Goal: Task Accomplishment & Management: Use online tool/utility

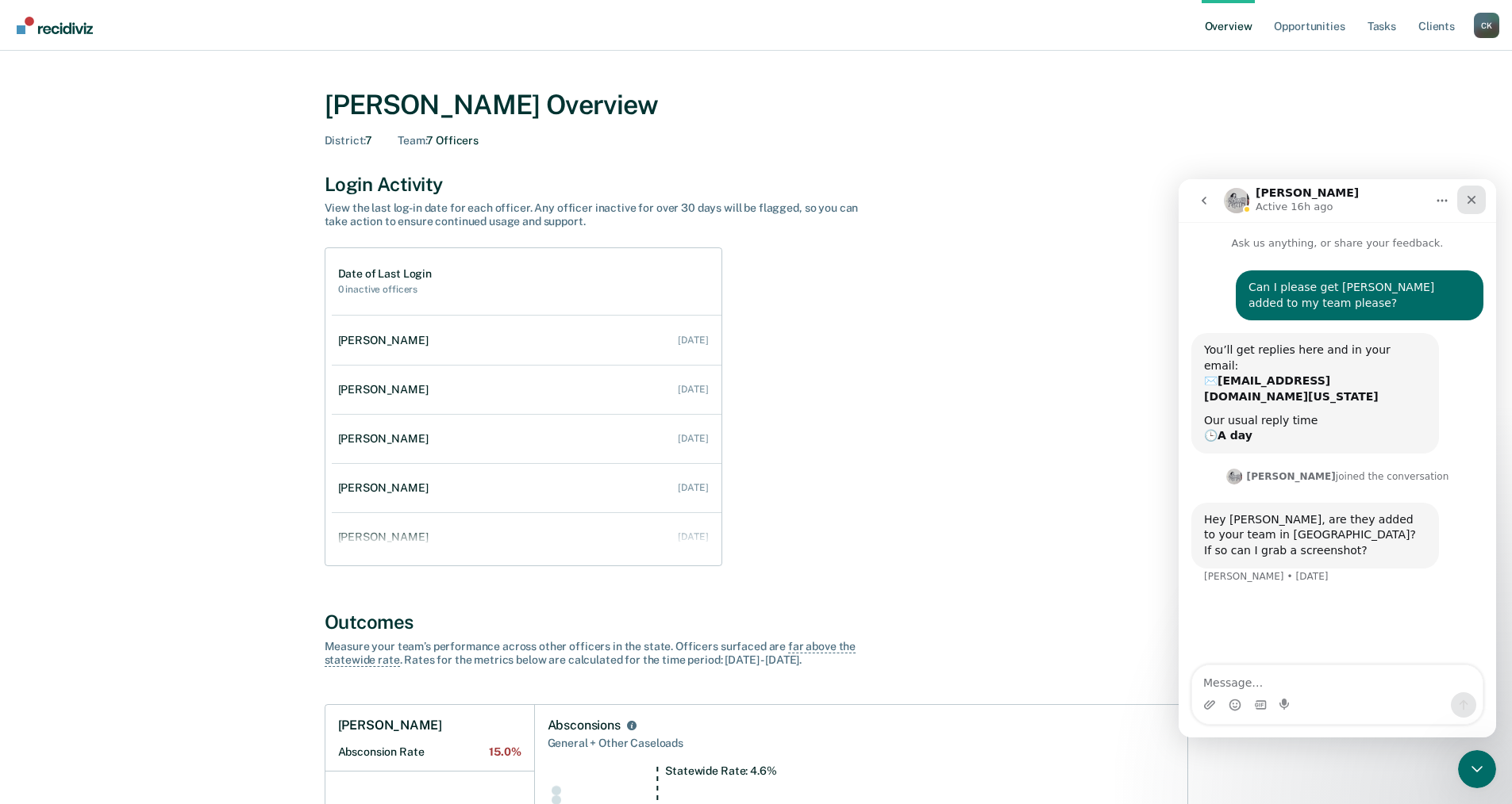
click at [1465, 196] on icon "Close" at bounding box center [1471, 200] width 13 height 13
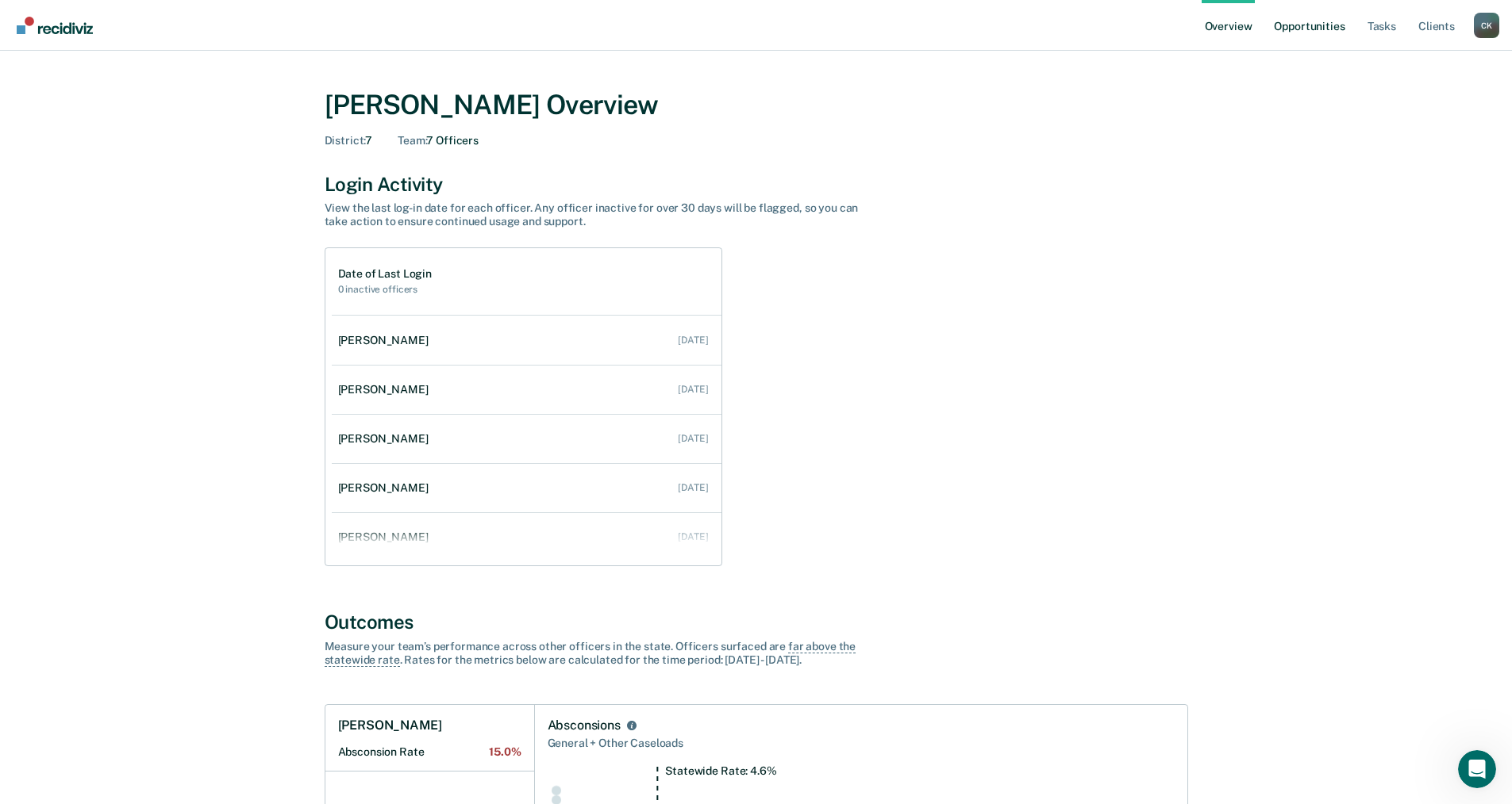
click at [1326, 28] on link "Opportunities" at bounding box center [1308, 25] width 77 height 51
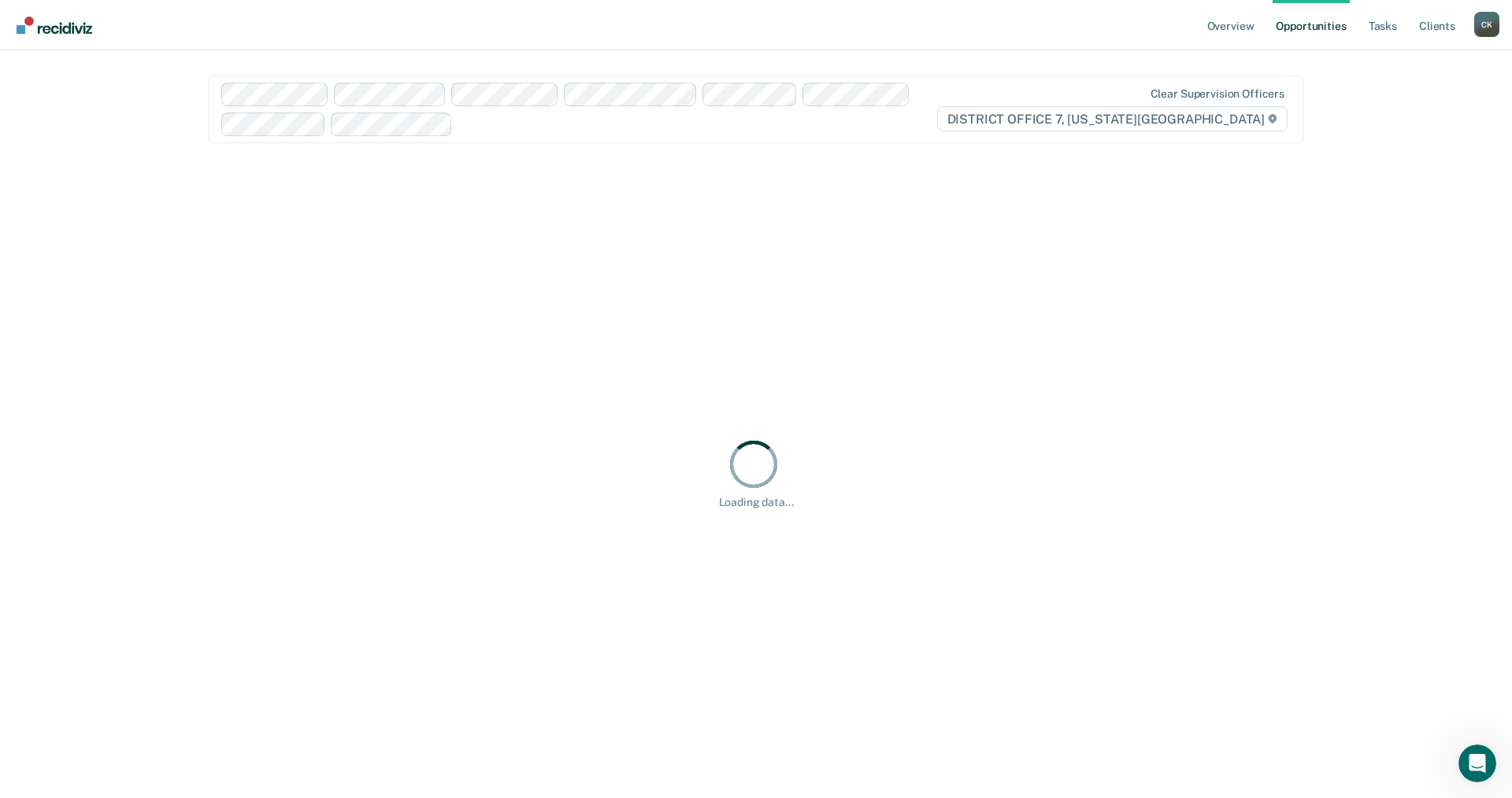
click at [1480, 27] on div "C K" at bounding box center [1486, 24] width 25 height 25
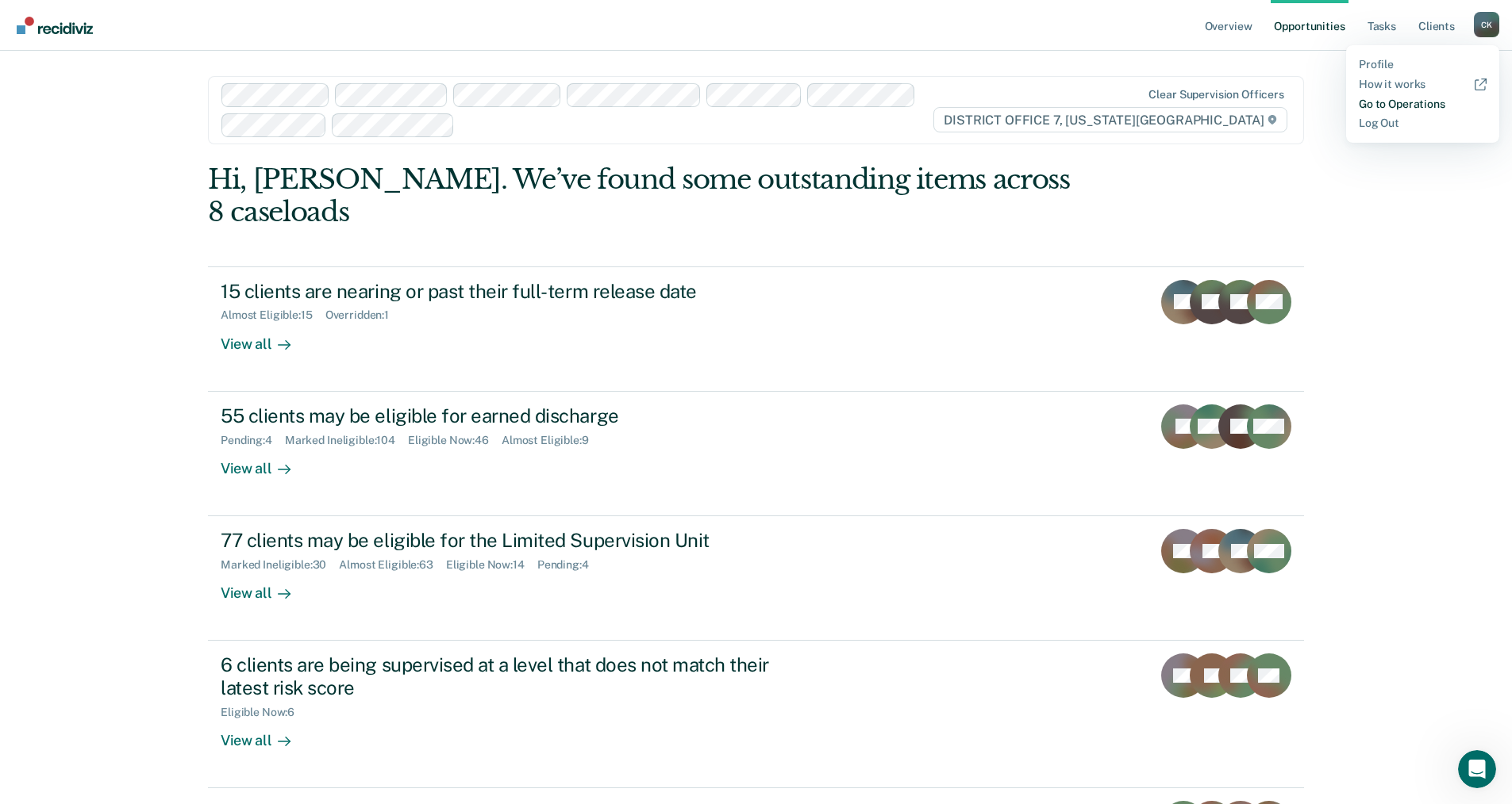
click at [1395, 101] on link "Go to Operations" at bounding box center [1422, 104] width 127 height 14
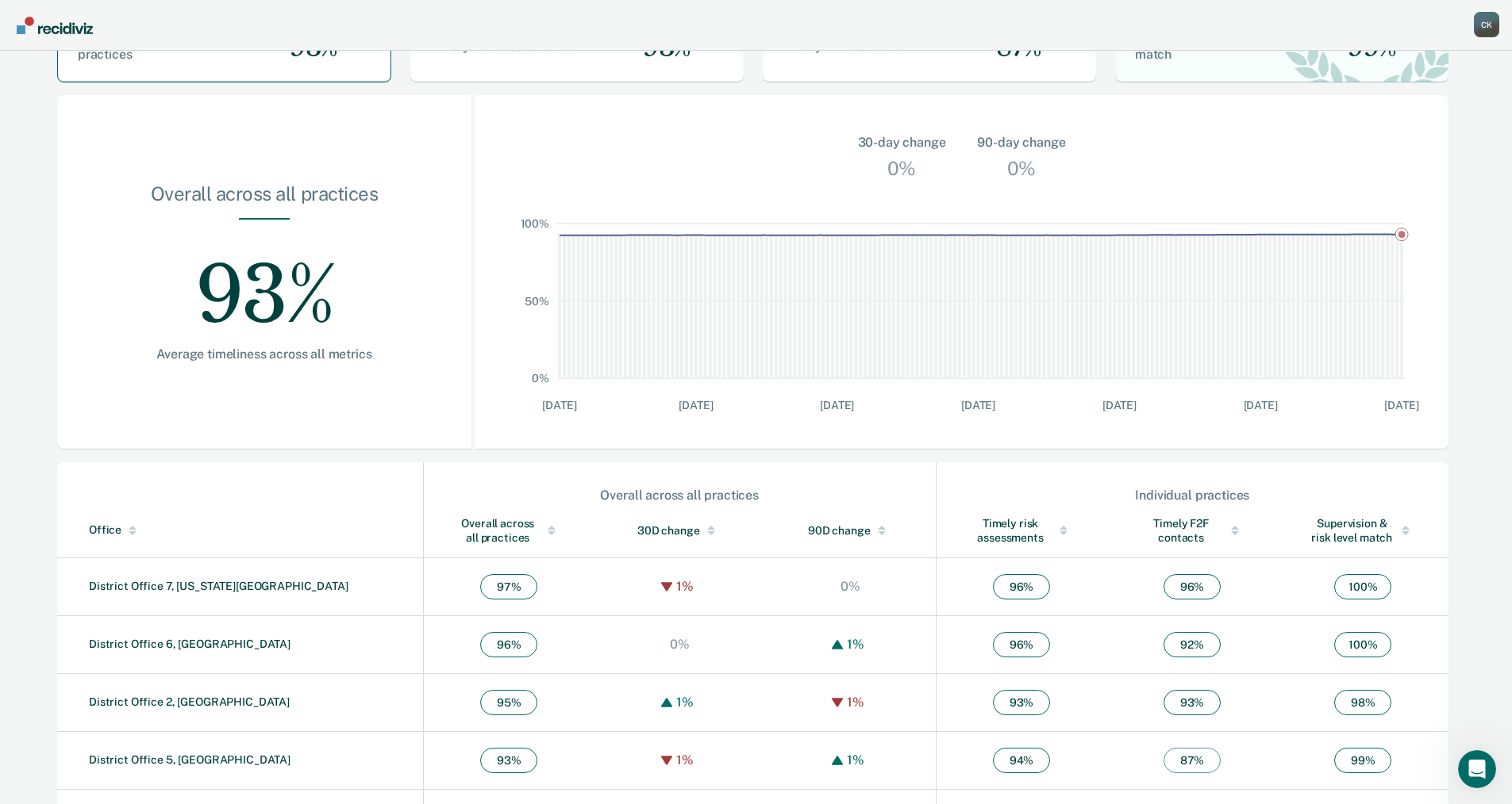
scroll to position [63, 0]
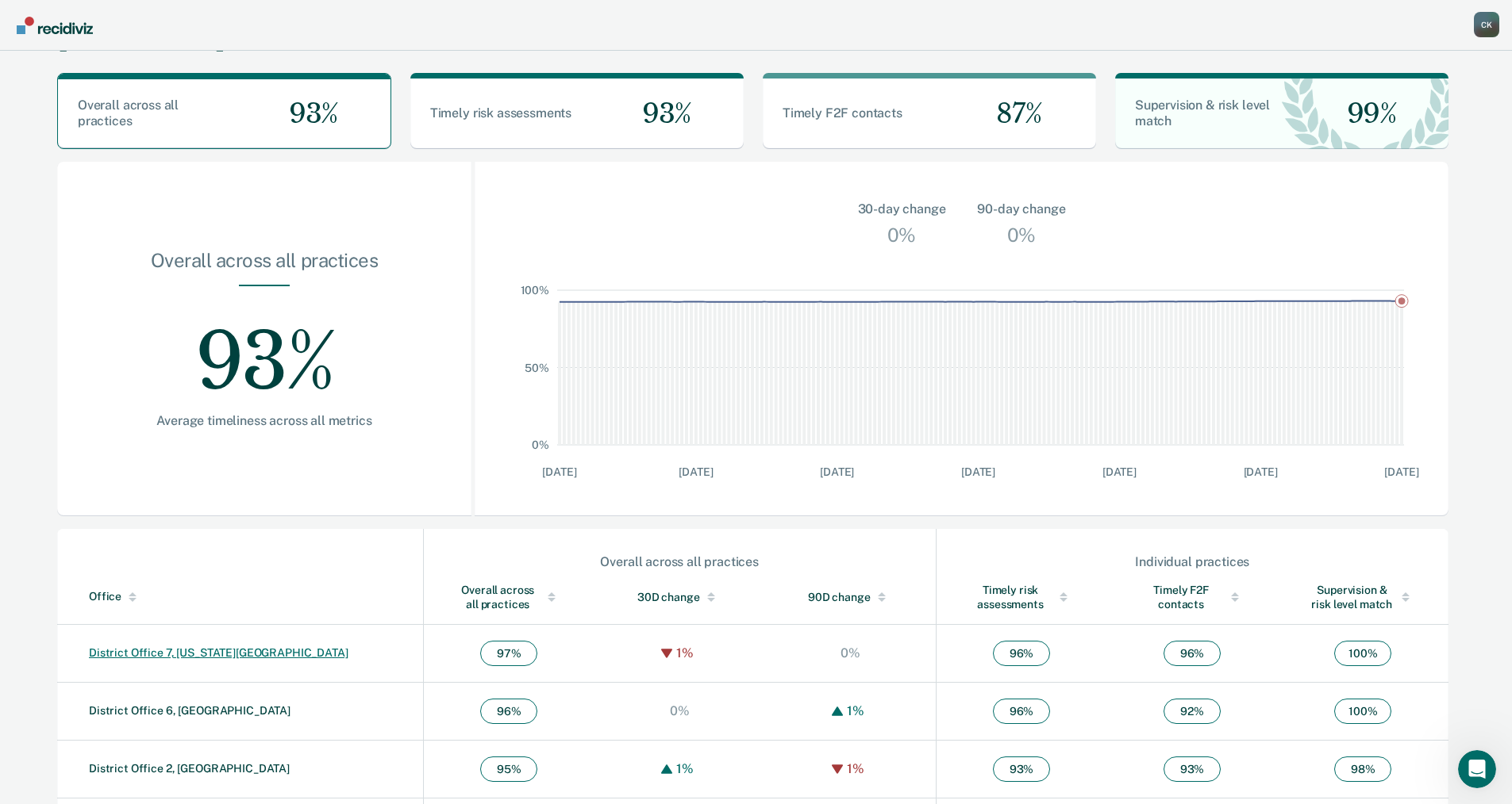
click at [192, 652] on link "District Office 7, Idaho Falls" at bounding box center [219, 653] width 260 height 13
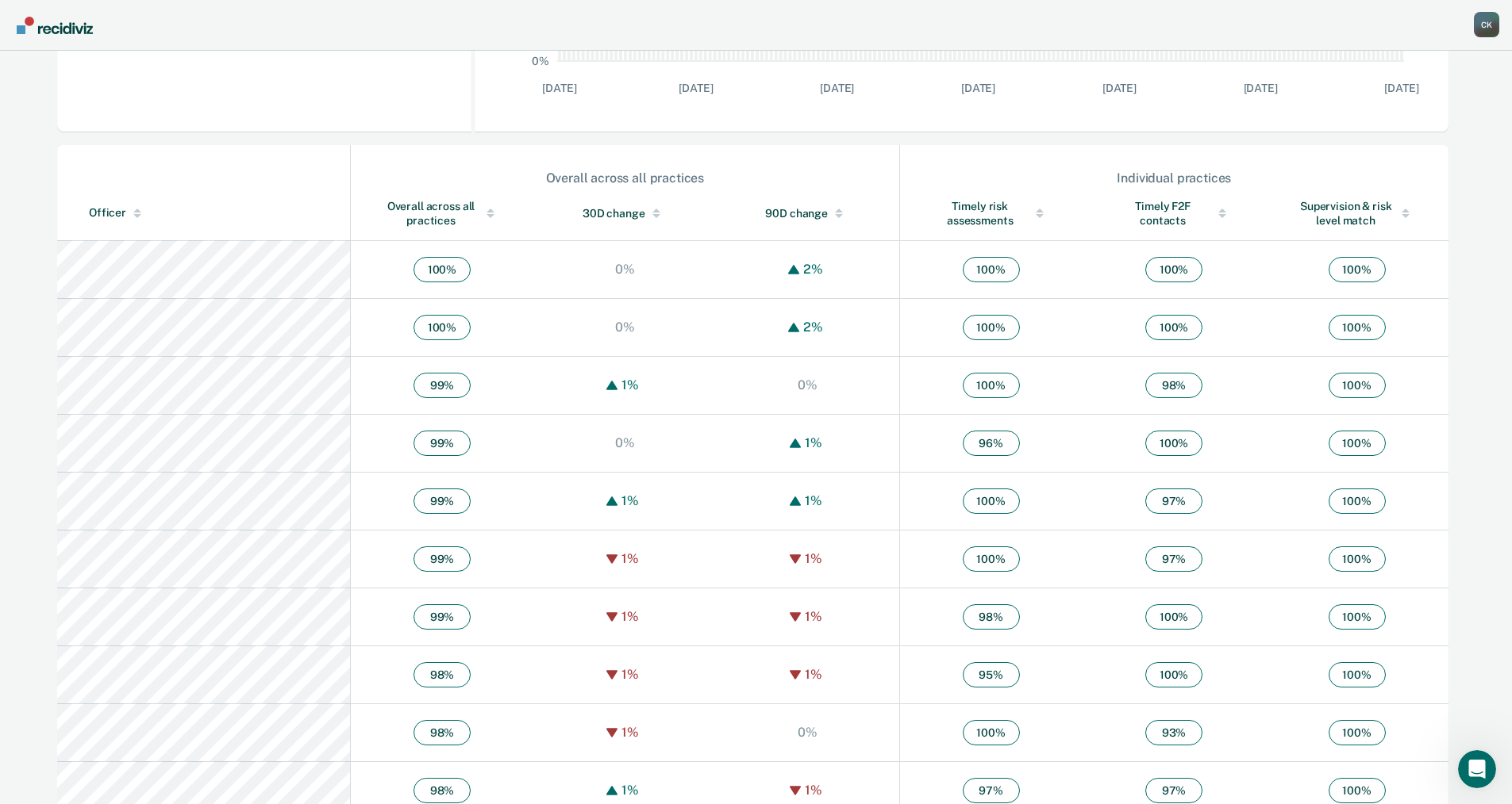
scroll to position [476, 0]
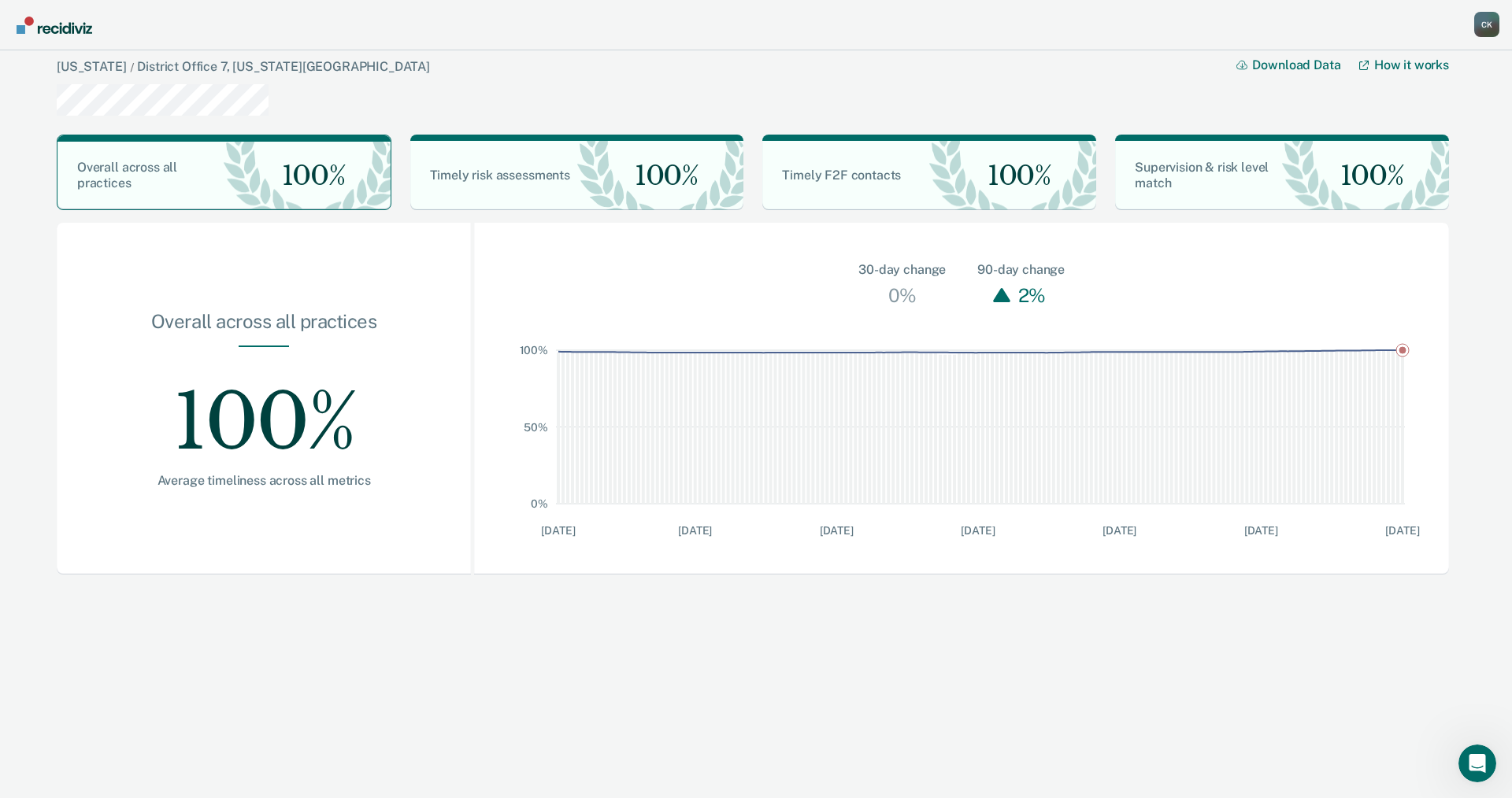
click at [1498, 20] on div "C K" at bounding box center [1486, 24] width 25 height 25
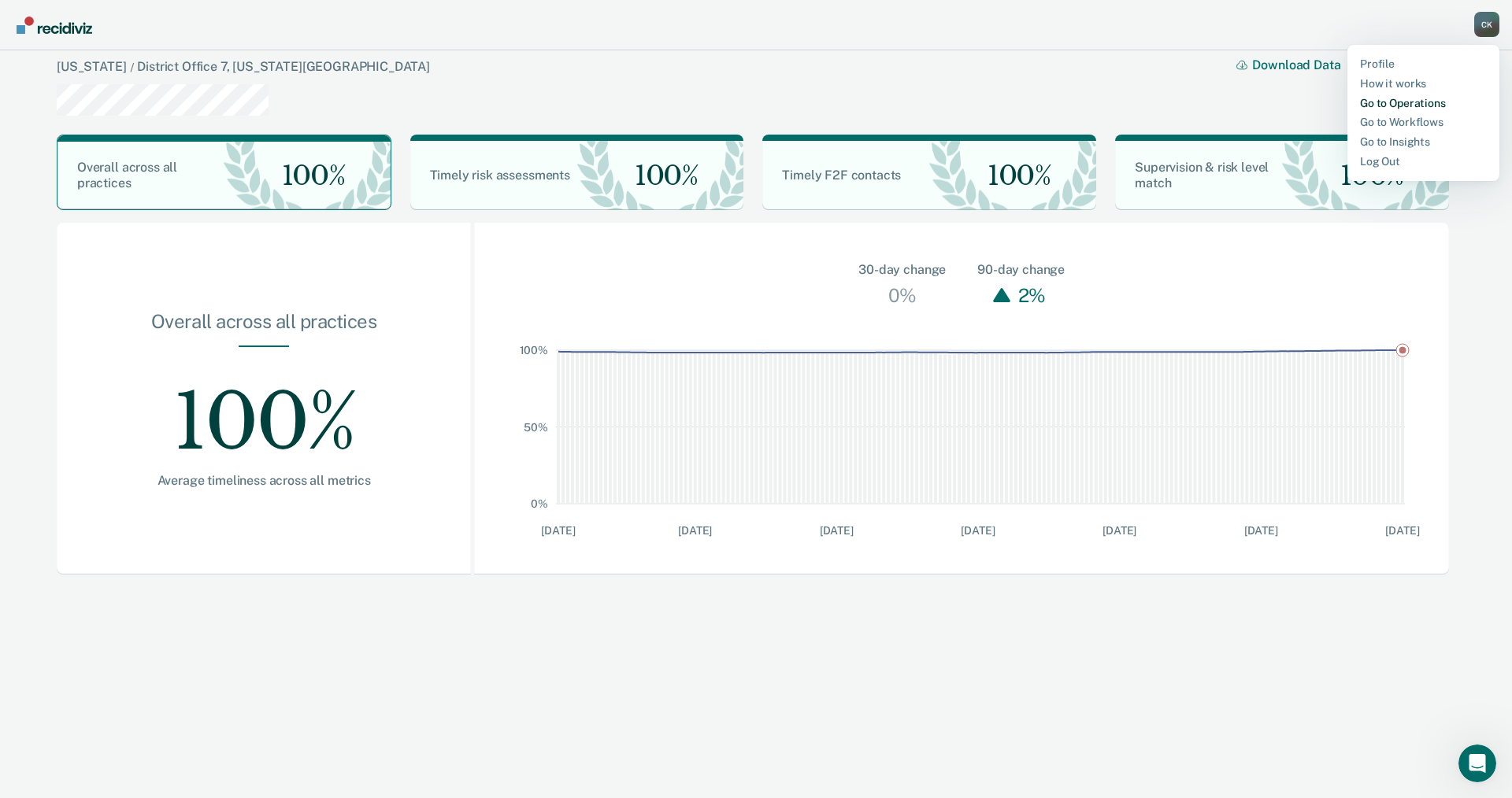
click at [1430, 98] on link "Go to Operations" at bounding box center [1423, 103] width 126 height 14
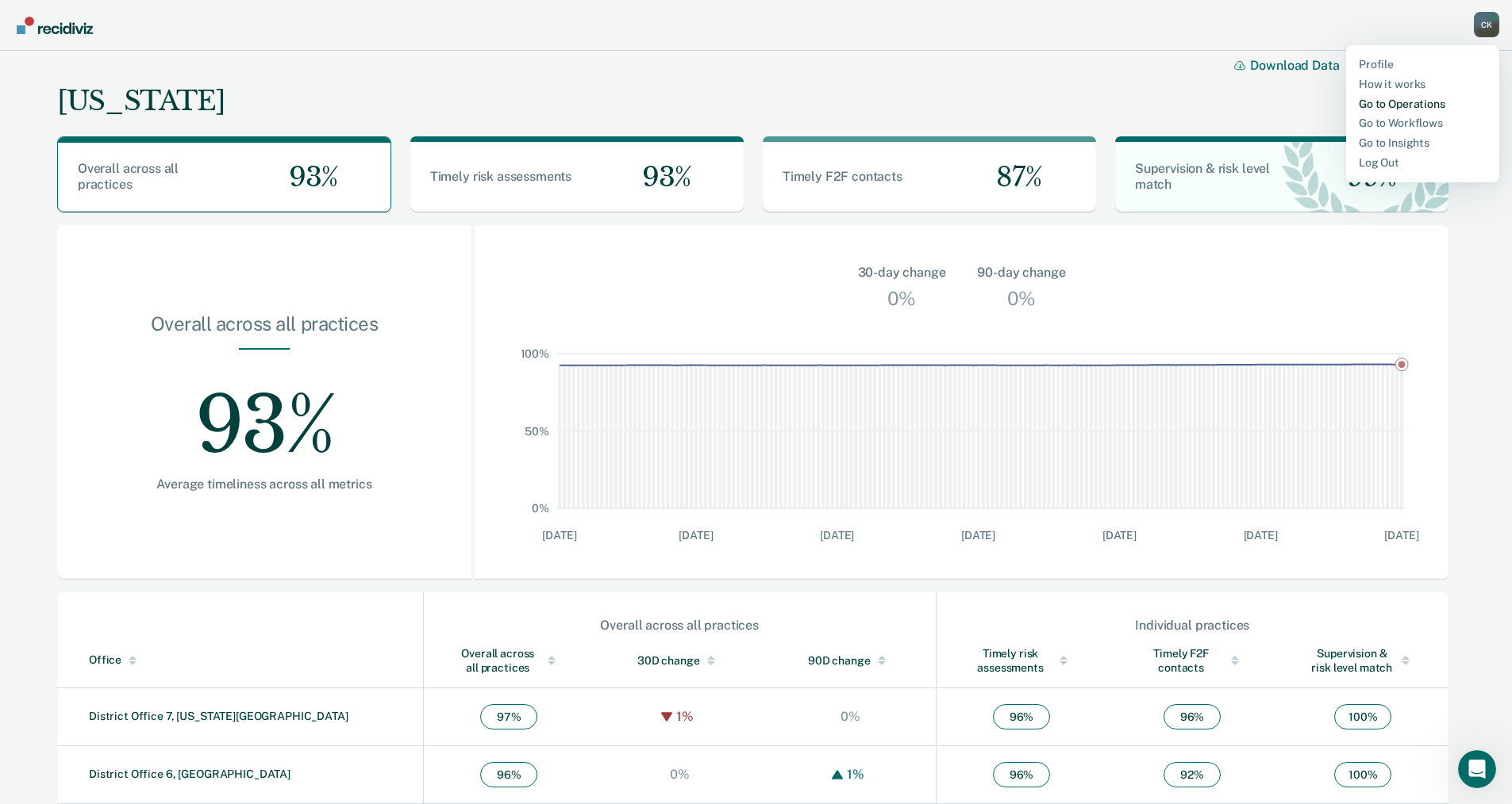
click at [1381, 102] on link "Go to Operations" at bounding box center [1422, 104] width 127 height 14
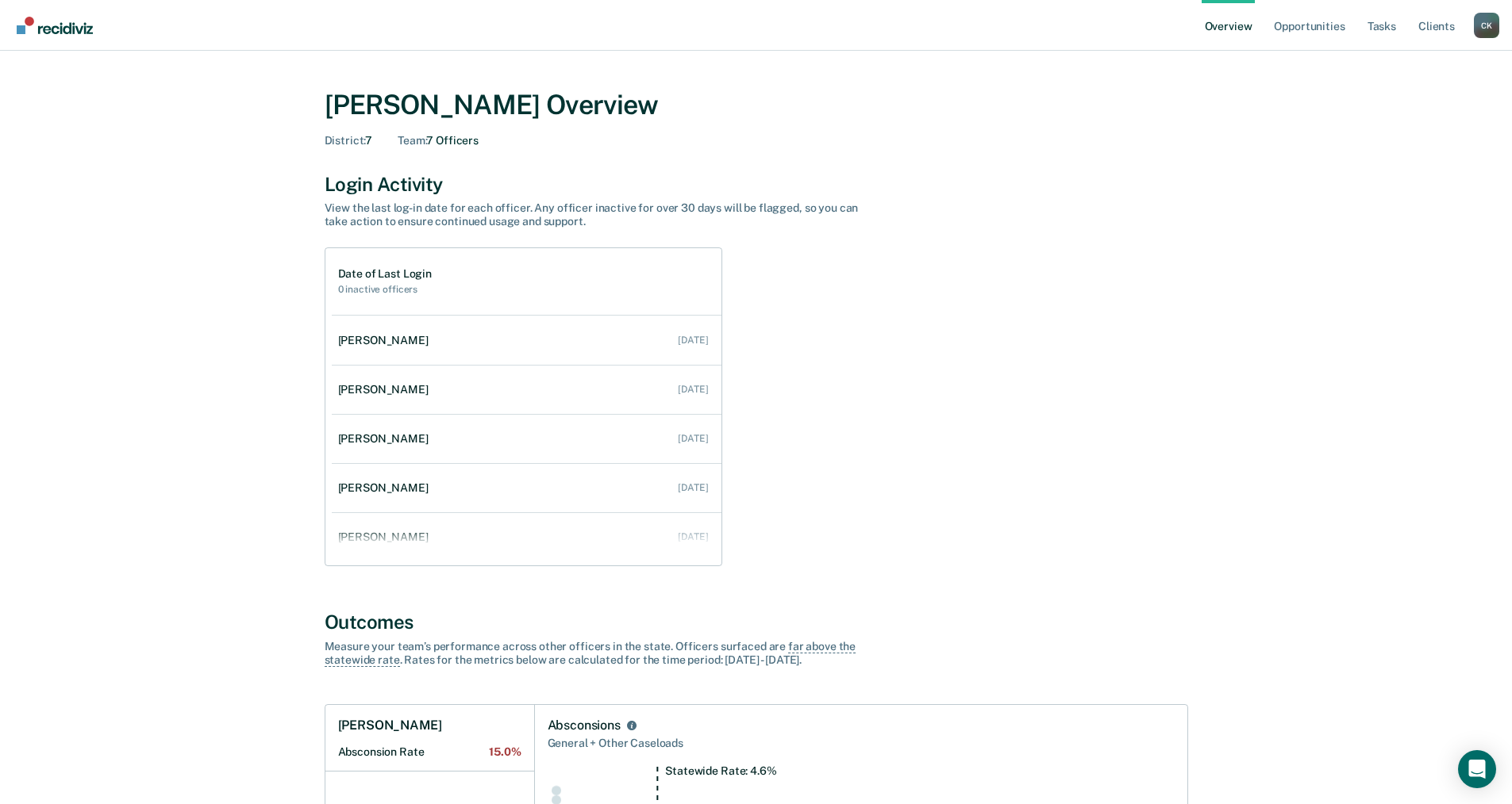
click at [1484, 20] on div "C K" at bounding box center [1486, 25] width 25 height 25
click at [1411, 100] on link "Go to Operations" at bounding box center [1422, 102] width 127 height 14
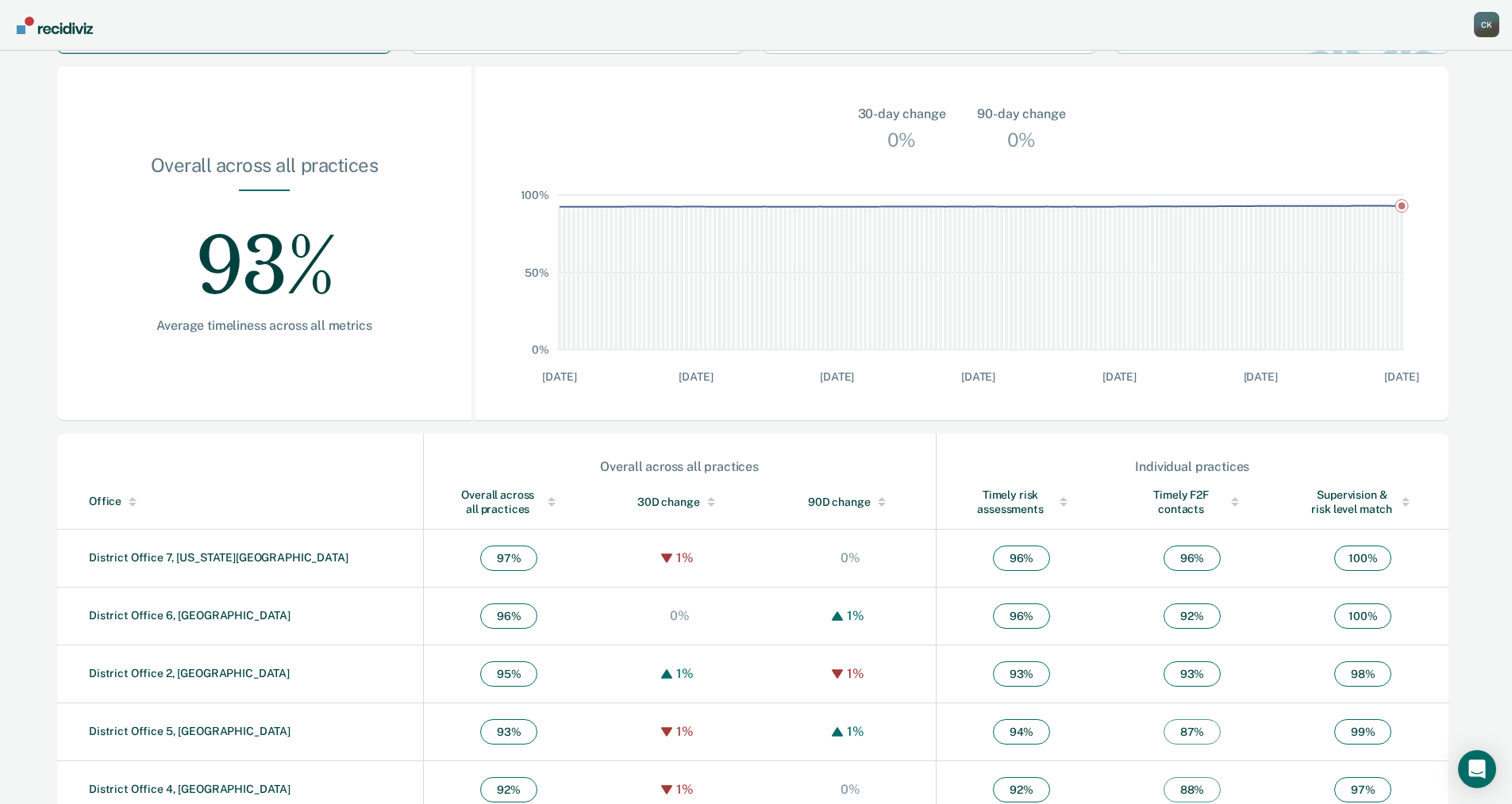
scroll to position [302, 0]
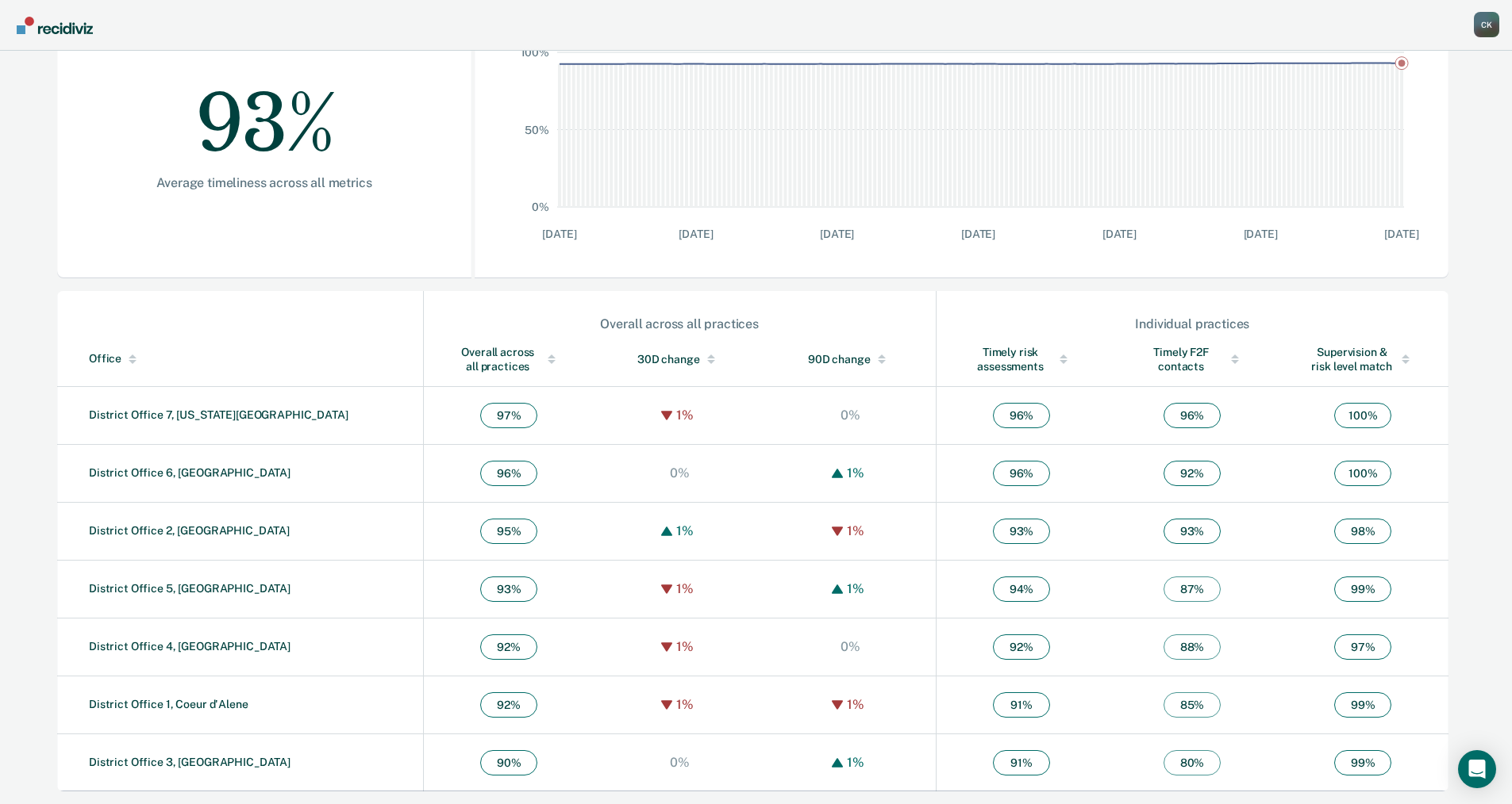
click at [1480, 22] on div "C K" at bounding box center [1486, 24] width 25 height 25
click at [1435, 99] on link "Go to Operations" at bounding box center [1422, 104] width 127 height 14
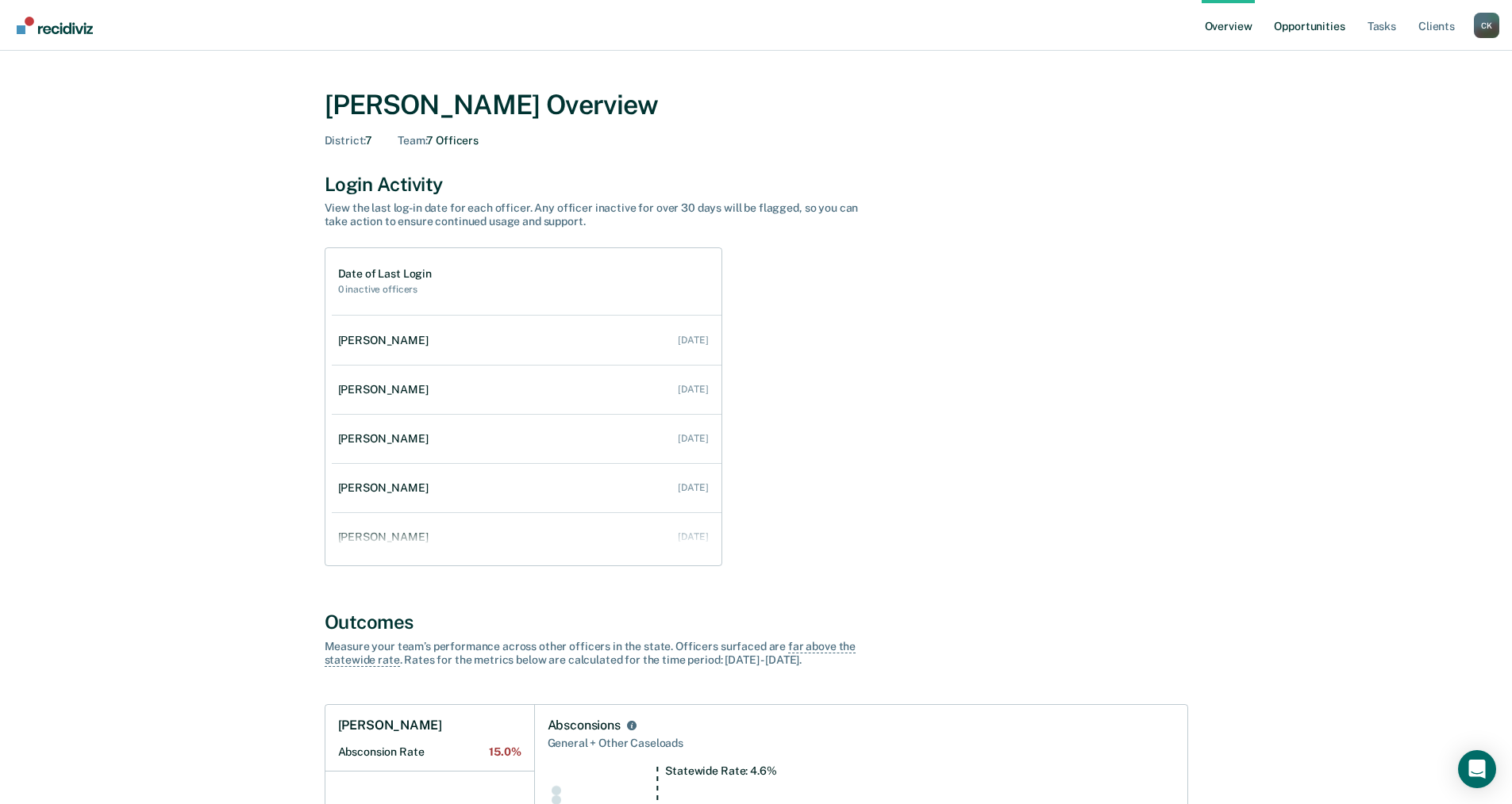
click at [1304, 20] on link "Opportunities" at bounding box center [1308, 25] width 77 height 51
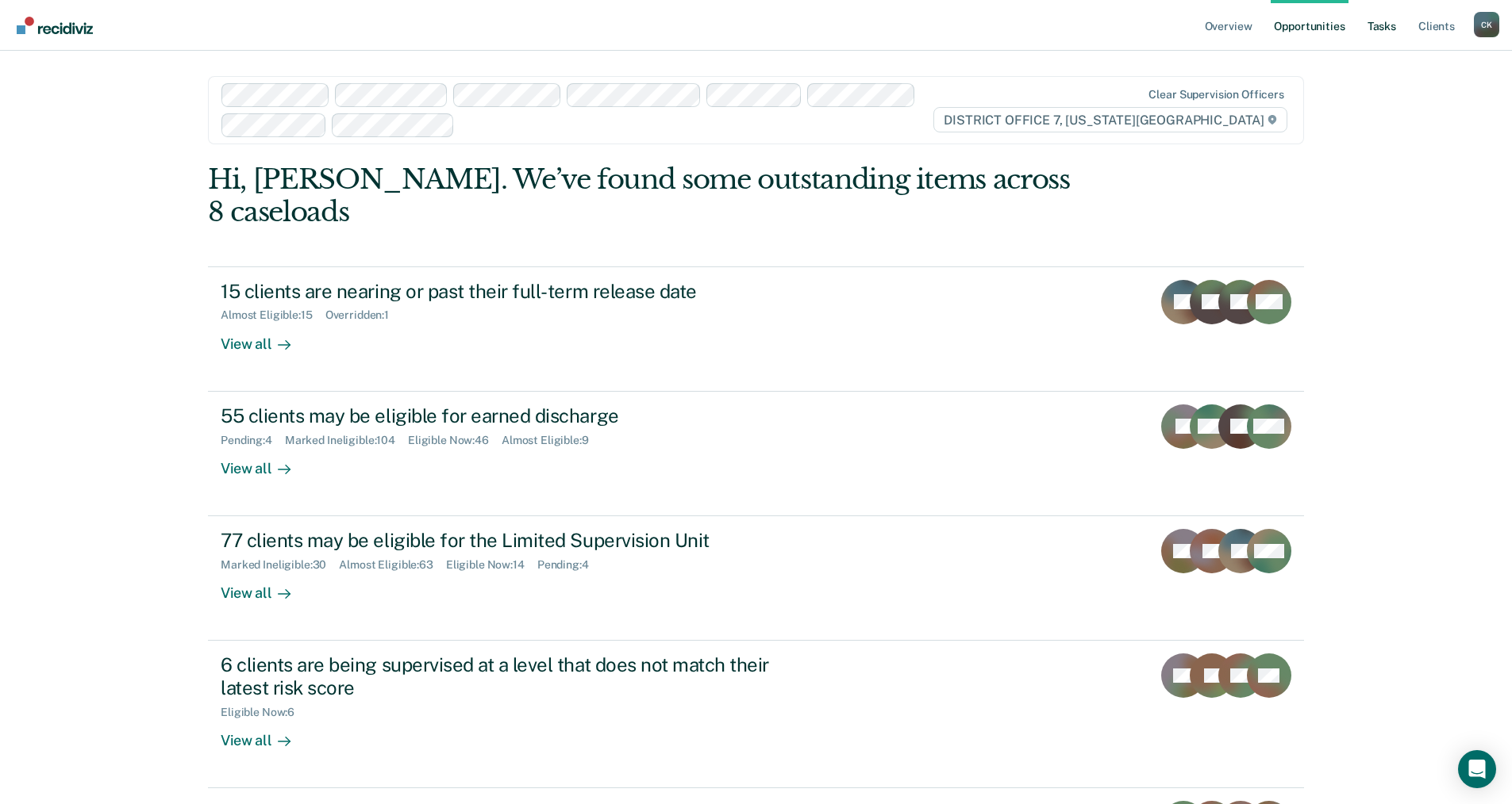
click at [1375, 30] on link "Tasks" at bounding box center [1381, 25] width 35 height 51
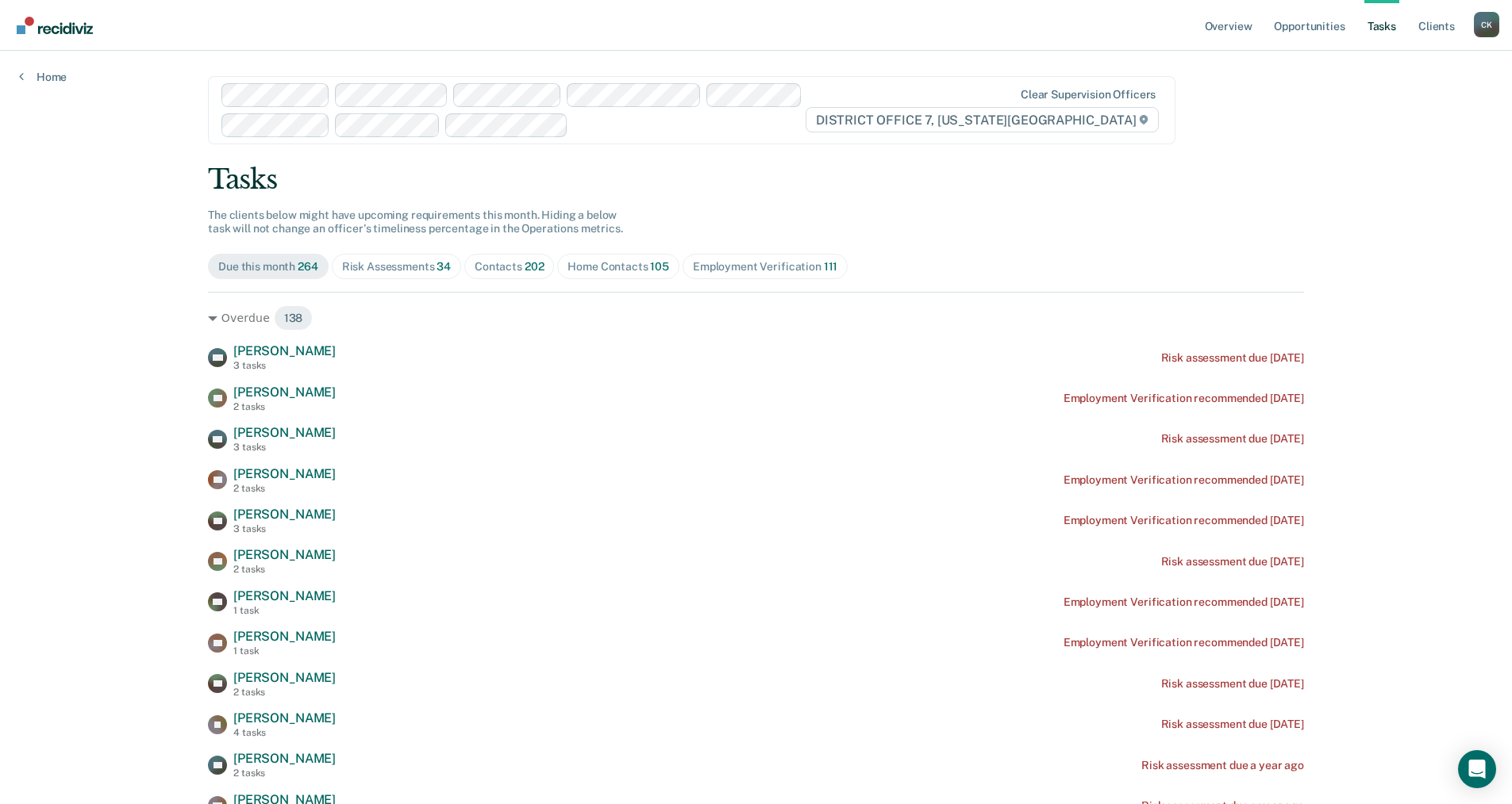
click at [404, 268] on div "Risk Assessments 34" at bounding box center [396, 267] width 109 height 14
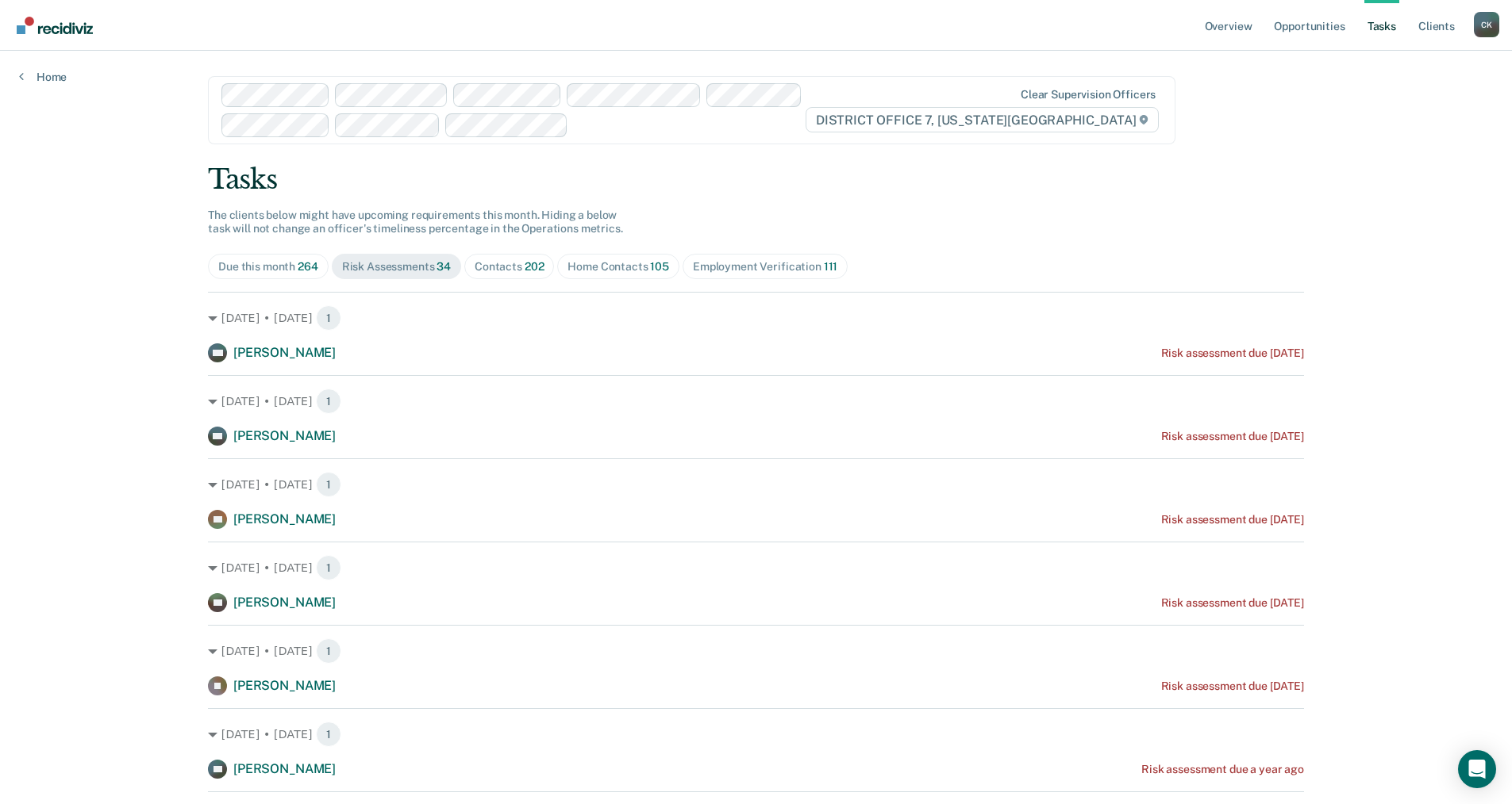
click at [607, 264] on div "Home Contacts 105" at bounding box center [618, 267] width 101 height 14
click at [376, 265] on div "Risk Assessments 34" at bounding box center [396, 267] width 109 height 14
click at [510, 277] on span "Contacts 202" at bounding box center [509, 266] width 89 height 25
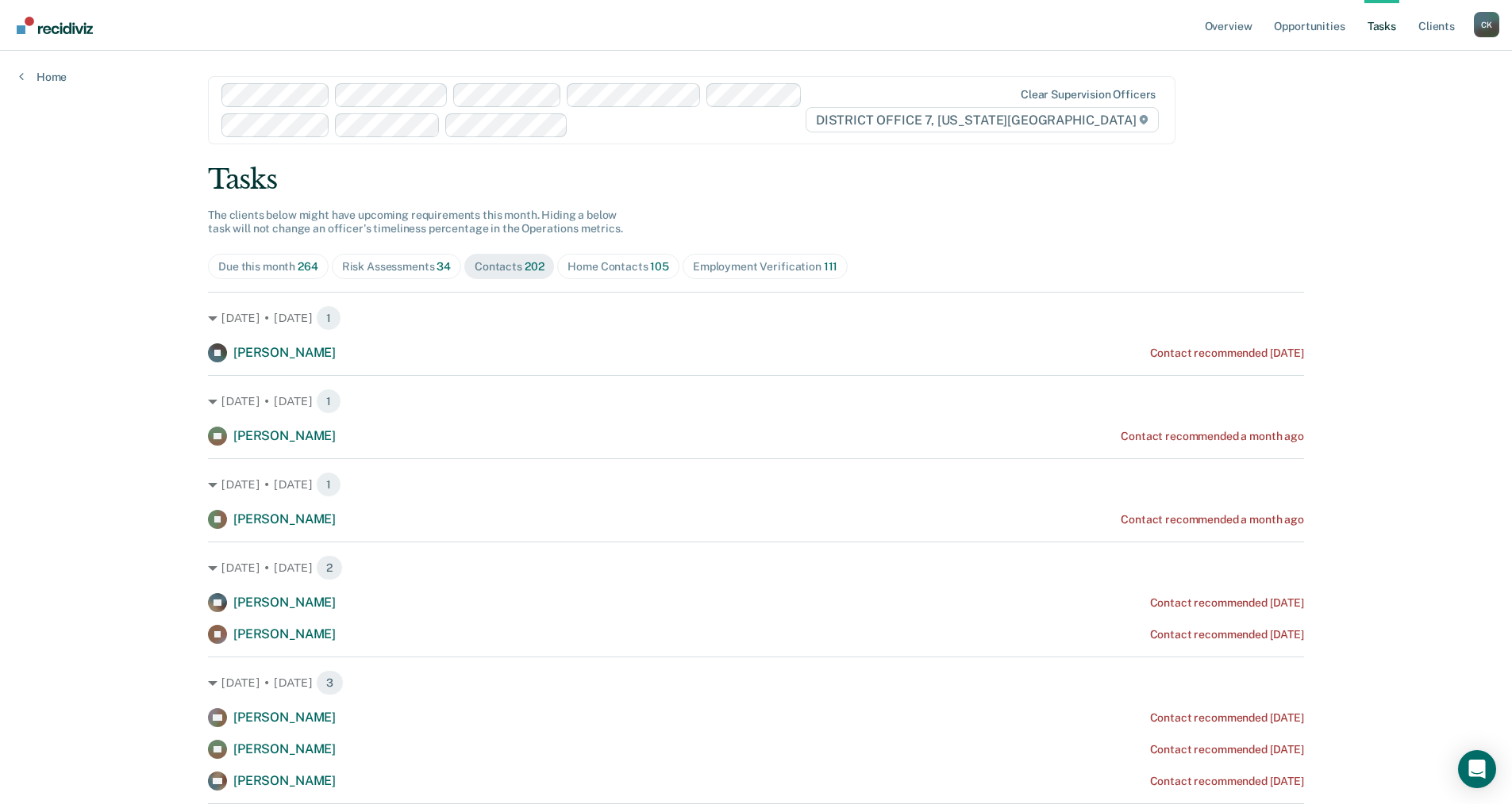
click at [251, 266] on div "Due this month 264" at bounding box center [268, 267] width 100 height 14
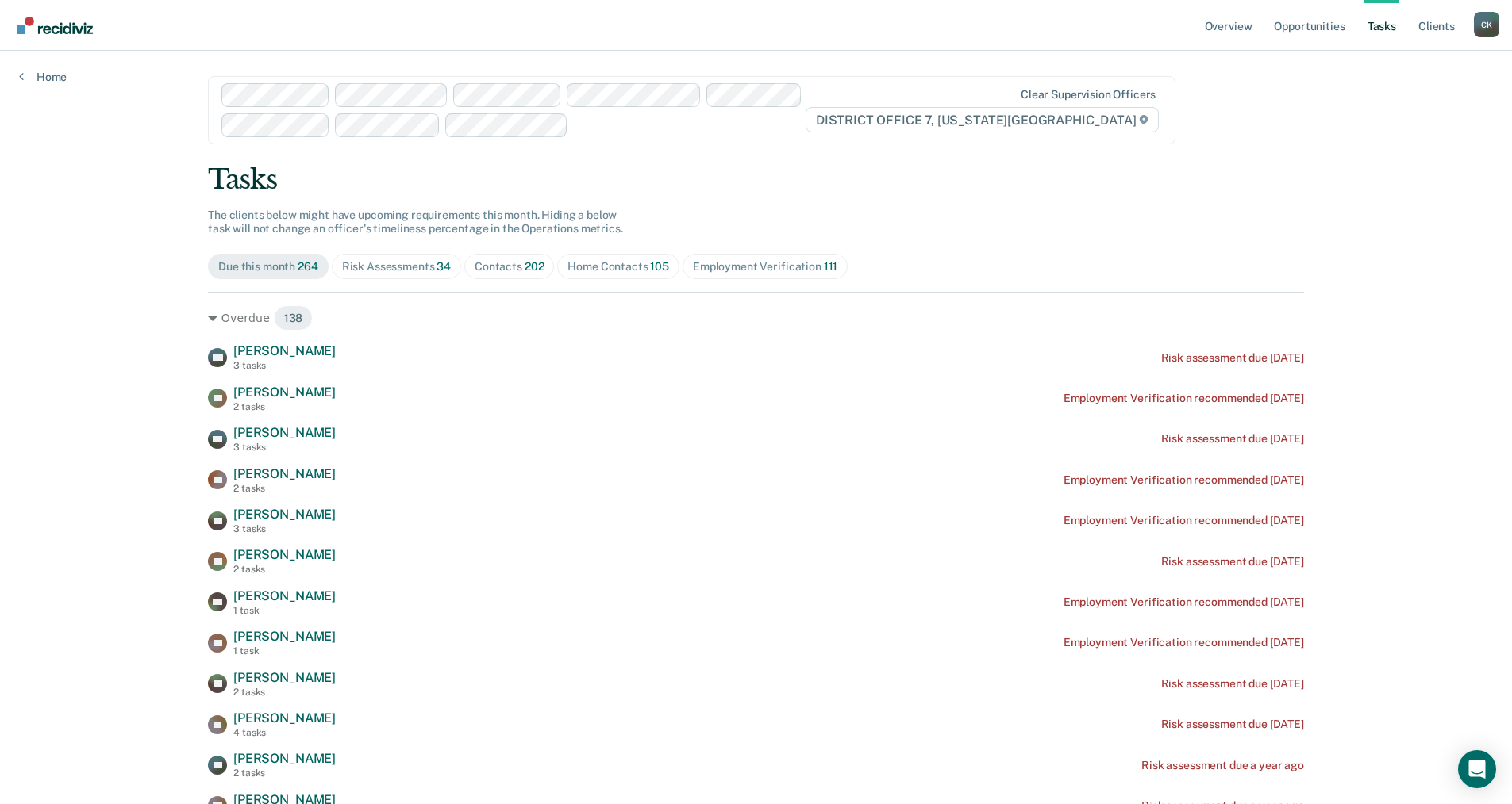
click at [757, 269] on div "Employment Verification 111" at bounding box center [765, 267] width 144 height 14
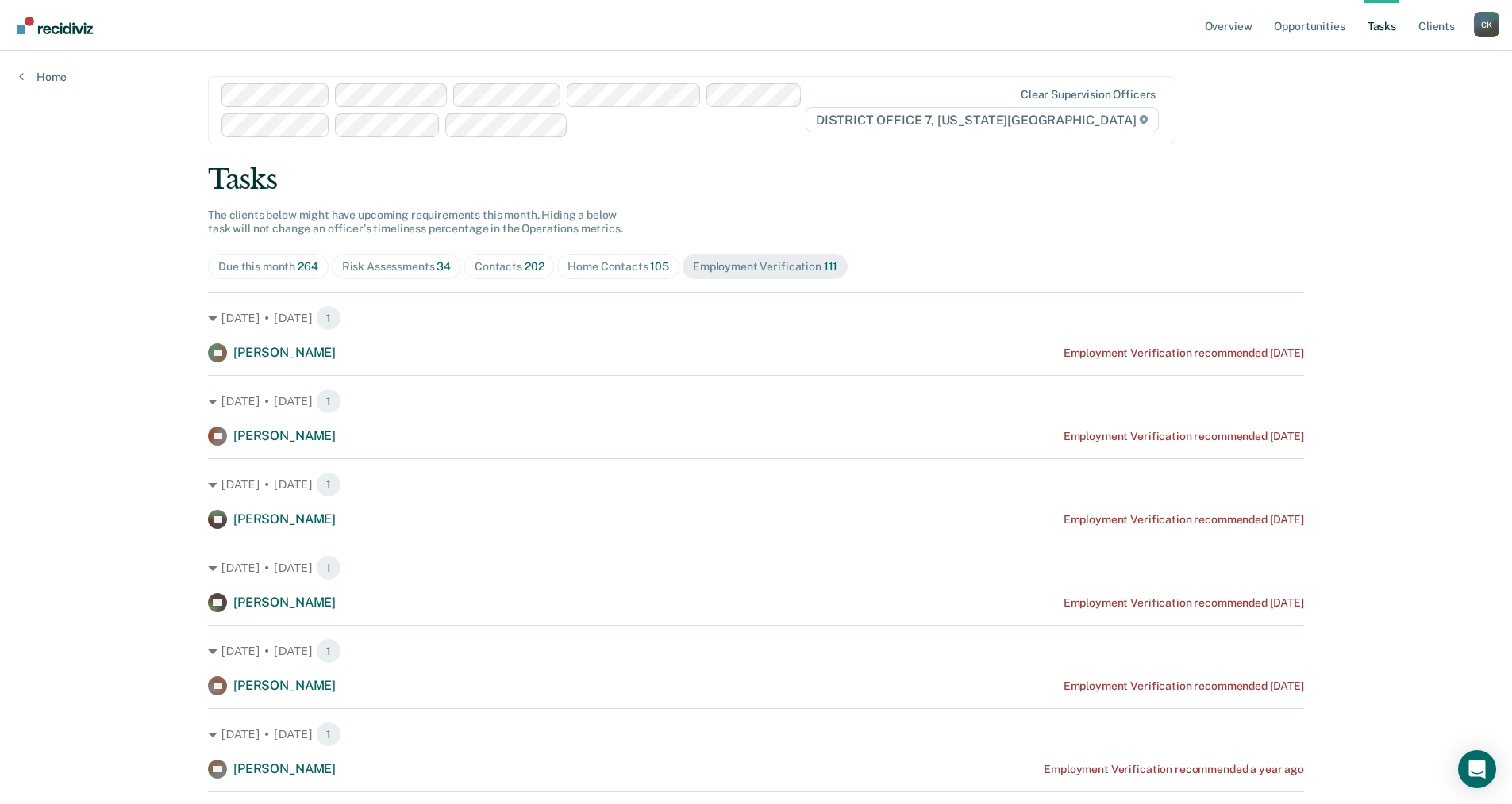
click at [635, 264] on div "Home Contacts 105" at bounding box center [618, 267] width 101 height 14
click at [618, 260] on div "Home Contacts 105" at bounding box center [618, 267] width 101 height 14
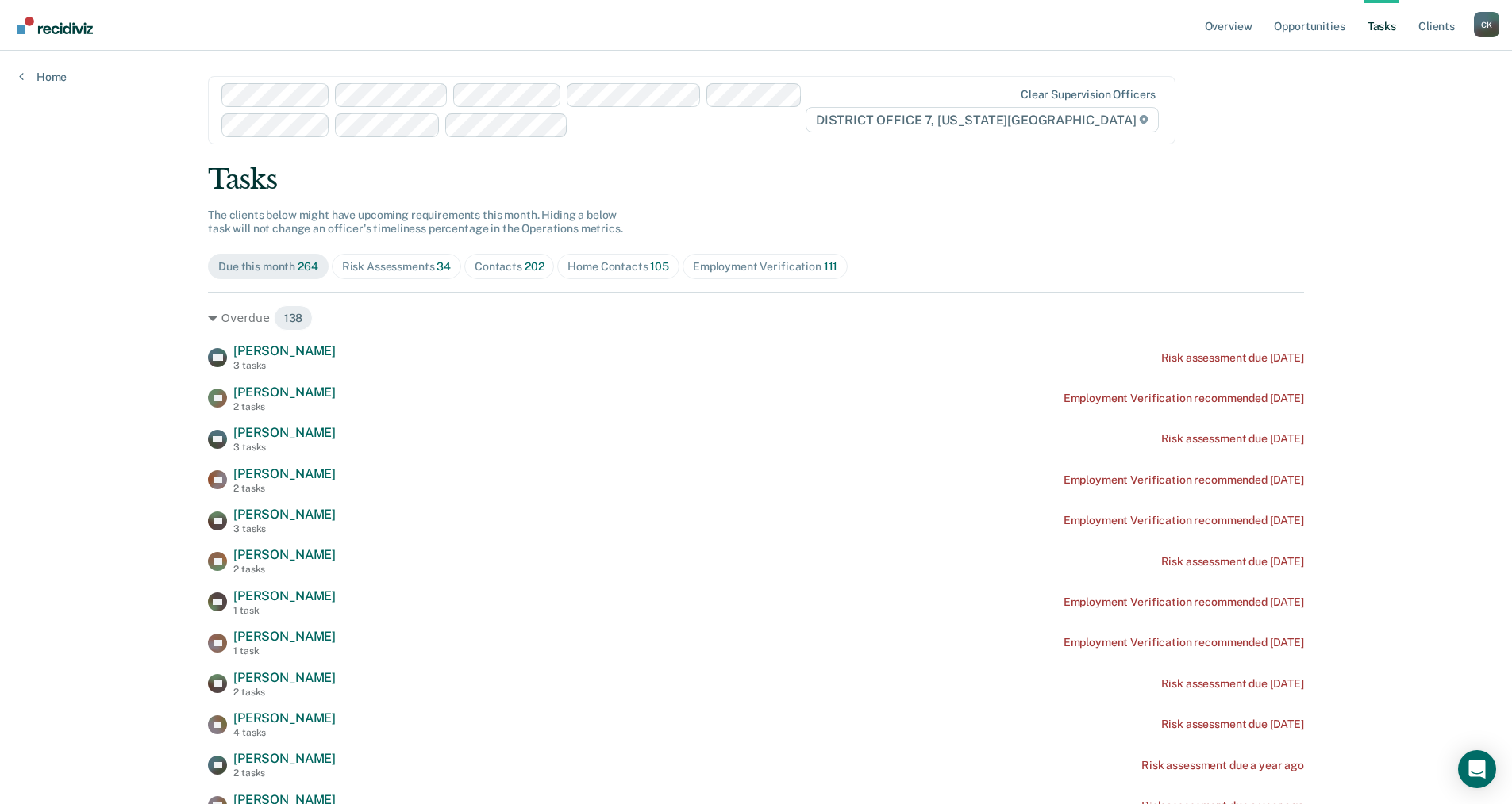
click at [511, 269] on div "Contacts 202" at bounding box center [509, 267] width 69 height 14
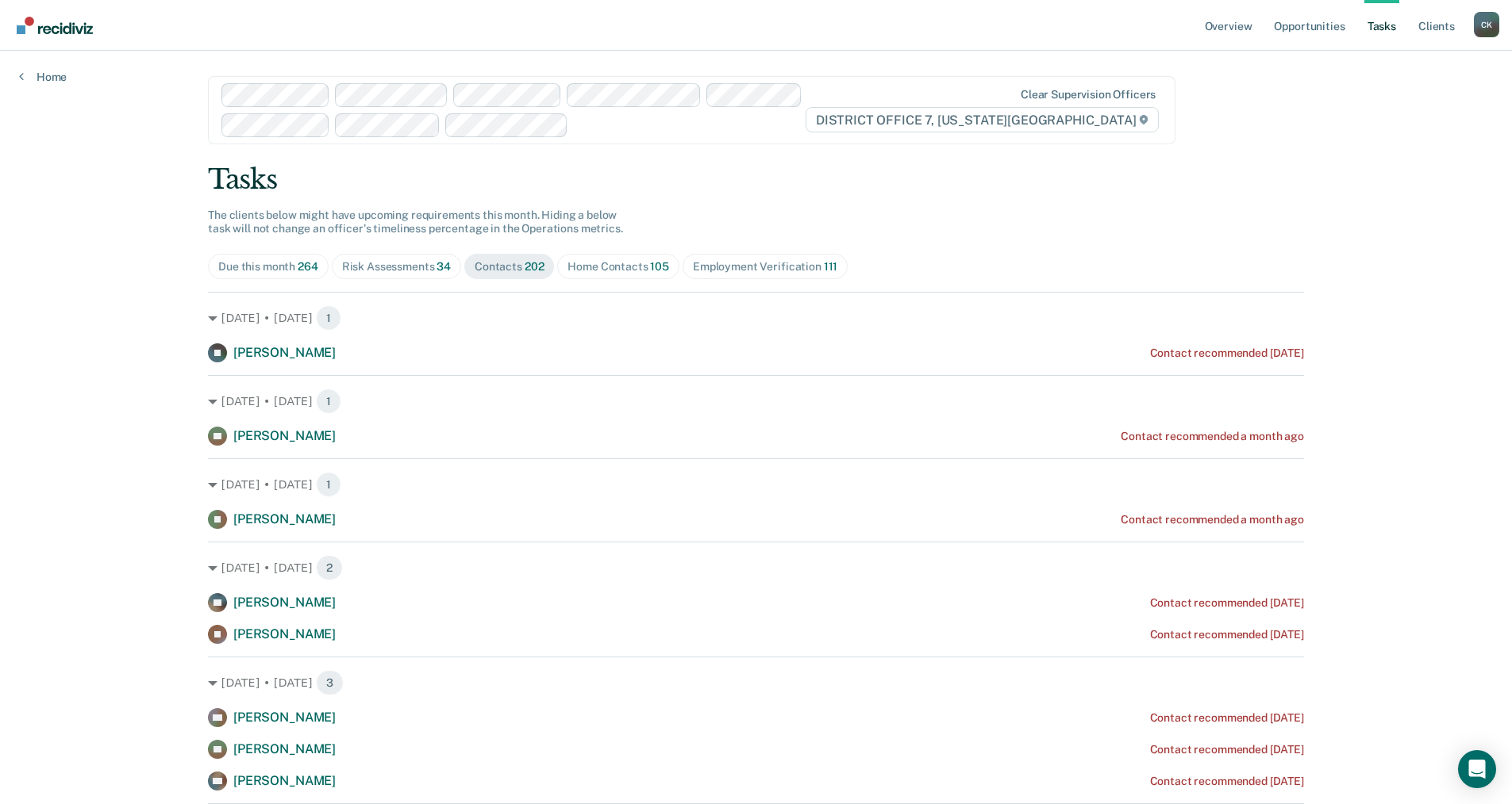
click at [713, 259] on span "Employment Verification 111" at bounding box center [765, 266] width 165 height 25
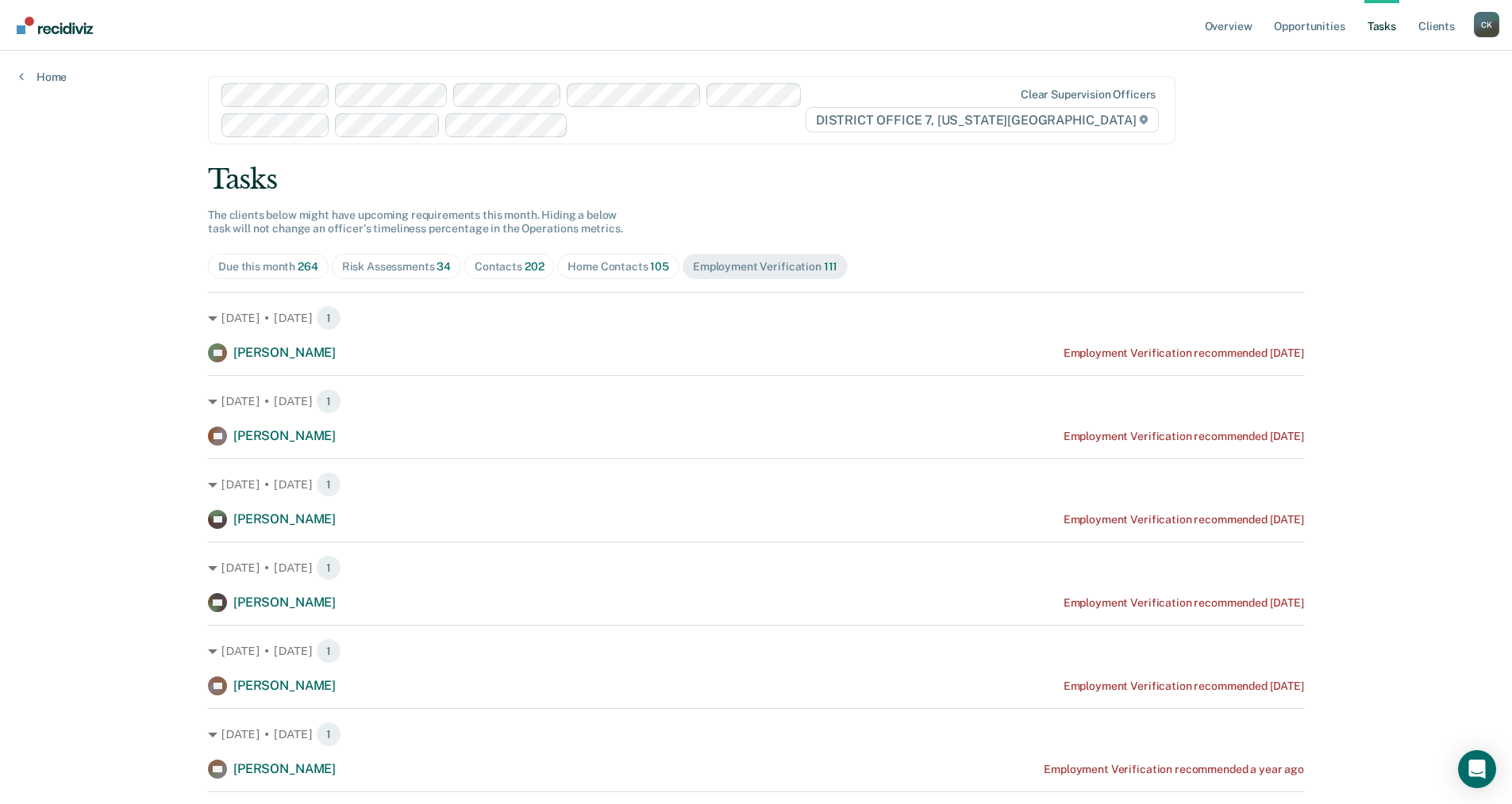
click at [410, 260] on div "Risk Assessments 34" at bounding box center [396, 267] width 109 height 14
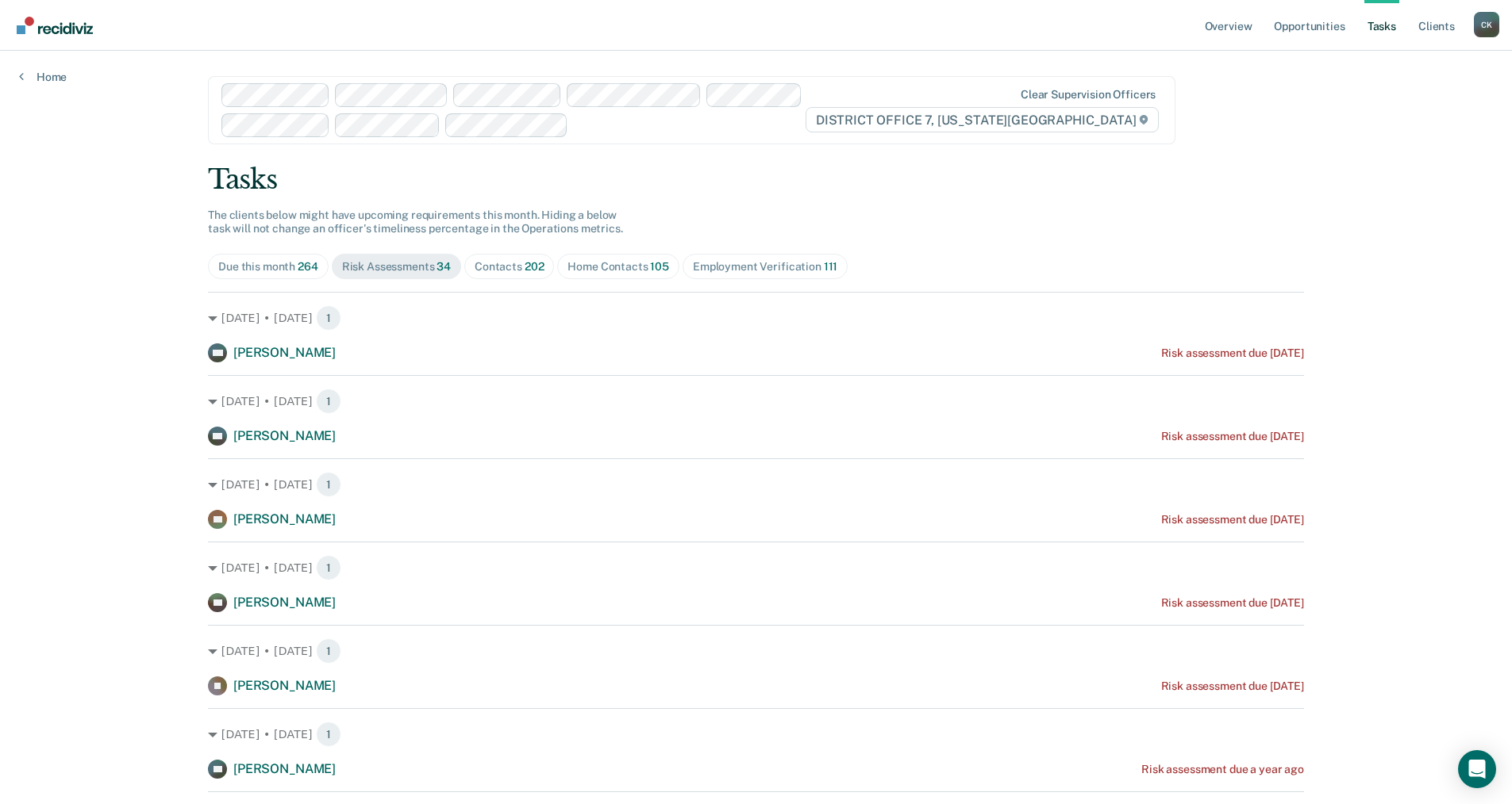
click at [730, 261] on div "Employment Verification 111" at bounding box center [765, 267] width 144 height 14
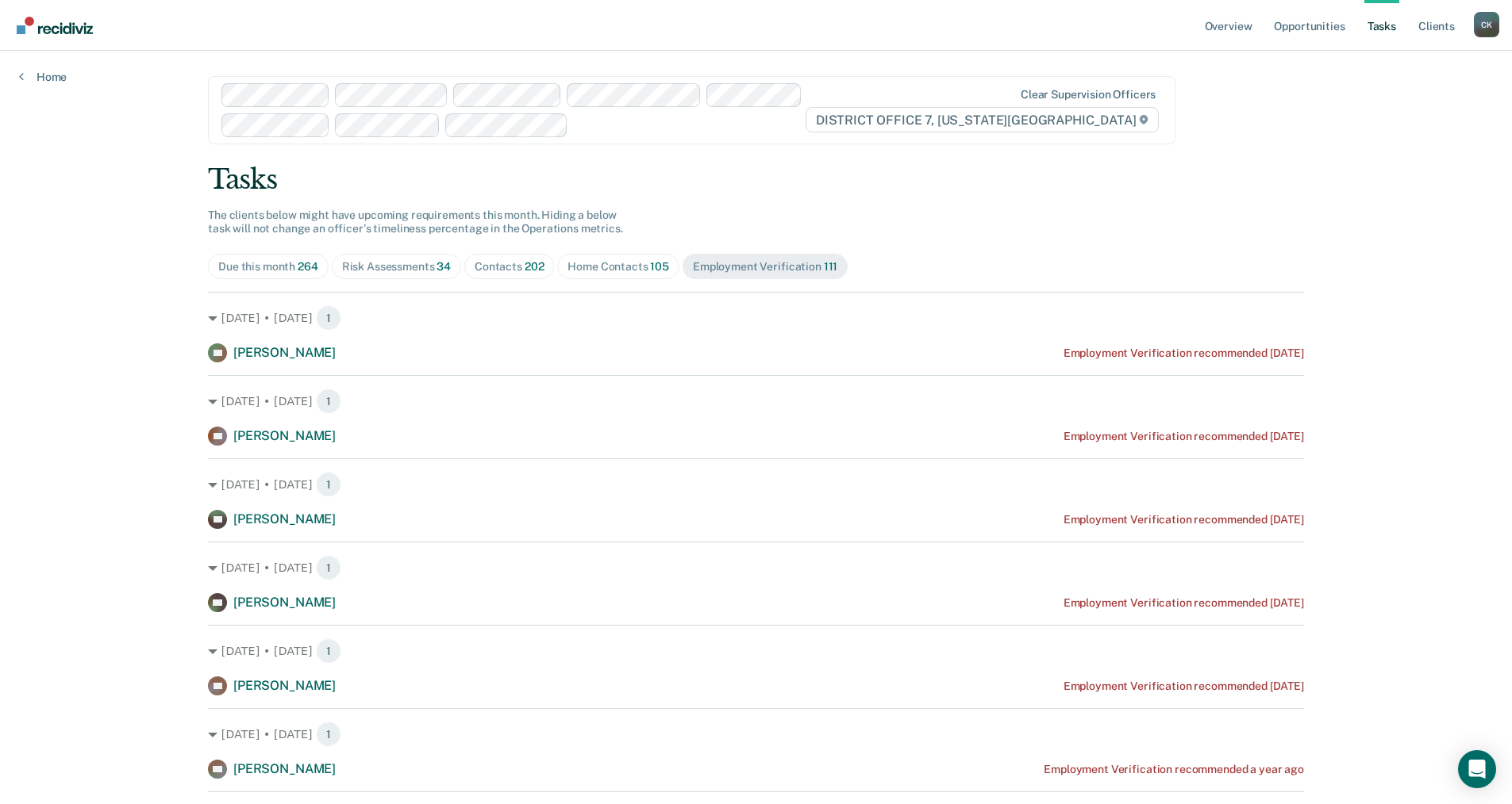
click at [1396, 17] on link "Tasks" at bounding box center [1381, 25] width 35 height 51
click at [1333, 25] on link "Opportunities" at bounding box center [1308, 25] width 77 height 51
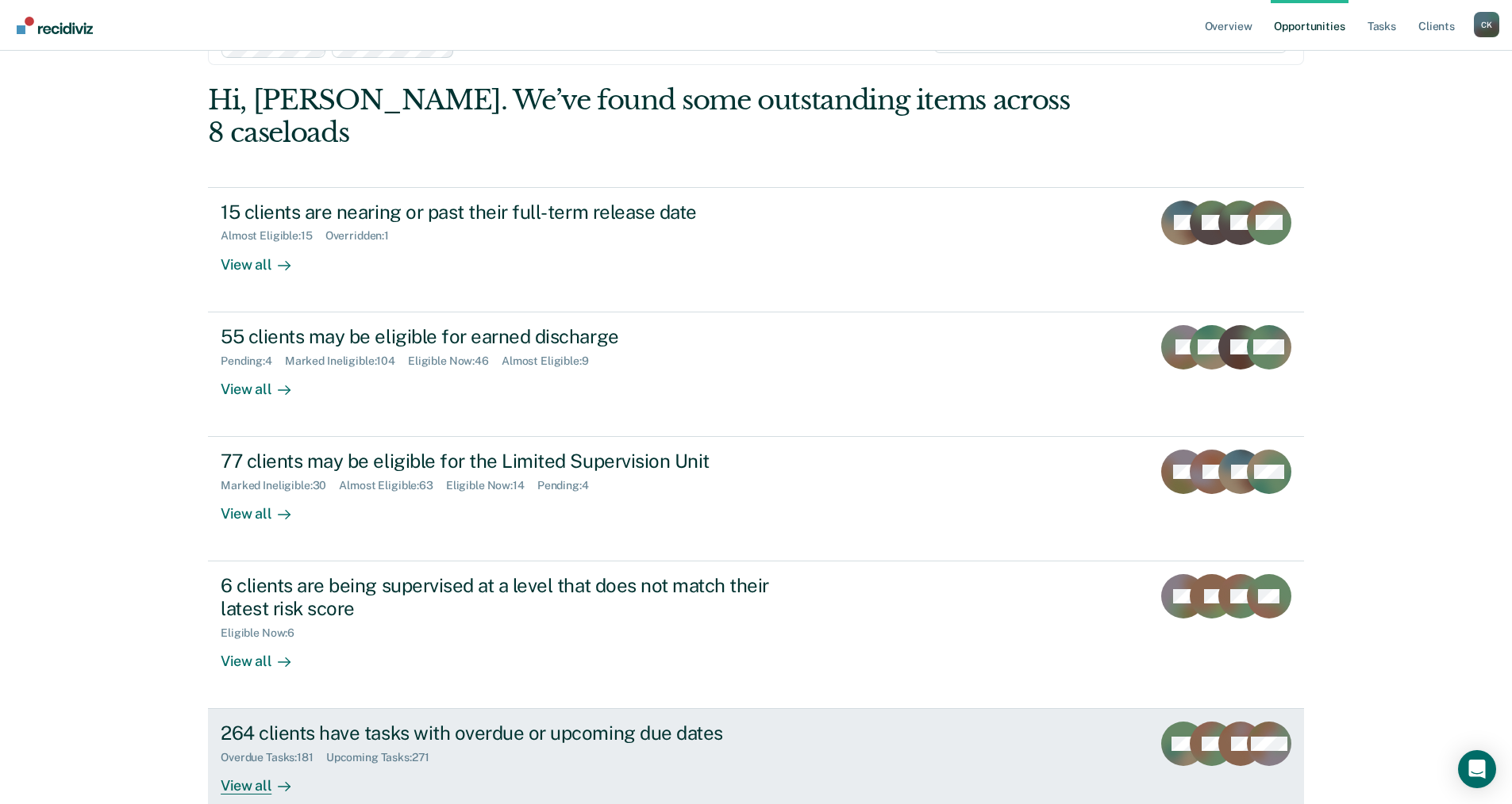
scroll to position [140, 0]
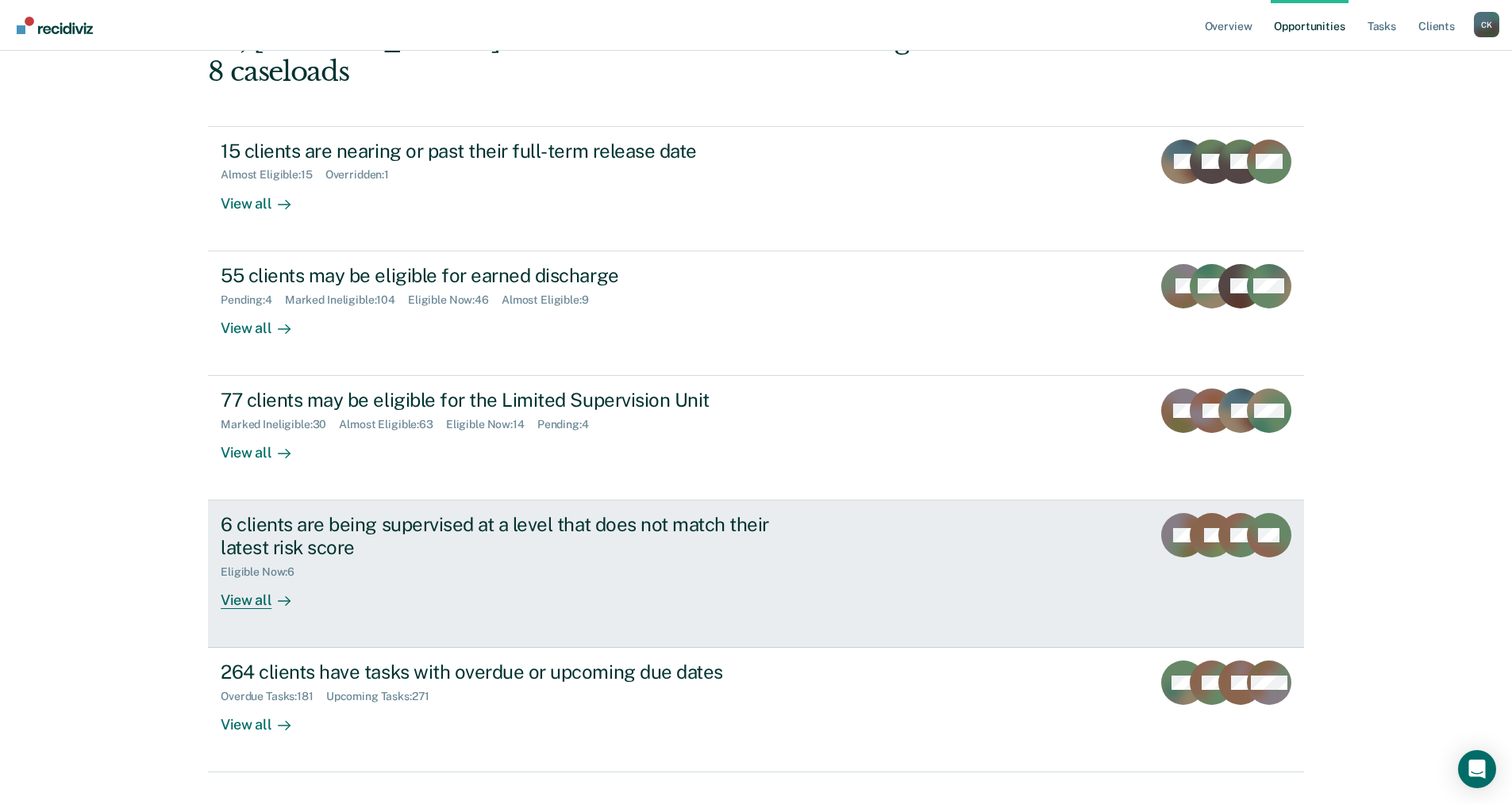
click at [242, 579] on div "View all" at bounding box center [265, 595] width 89 height 31
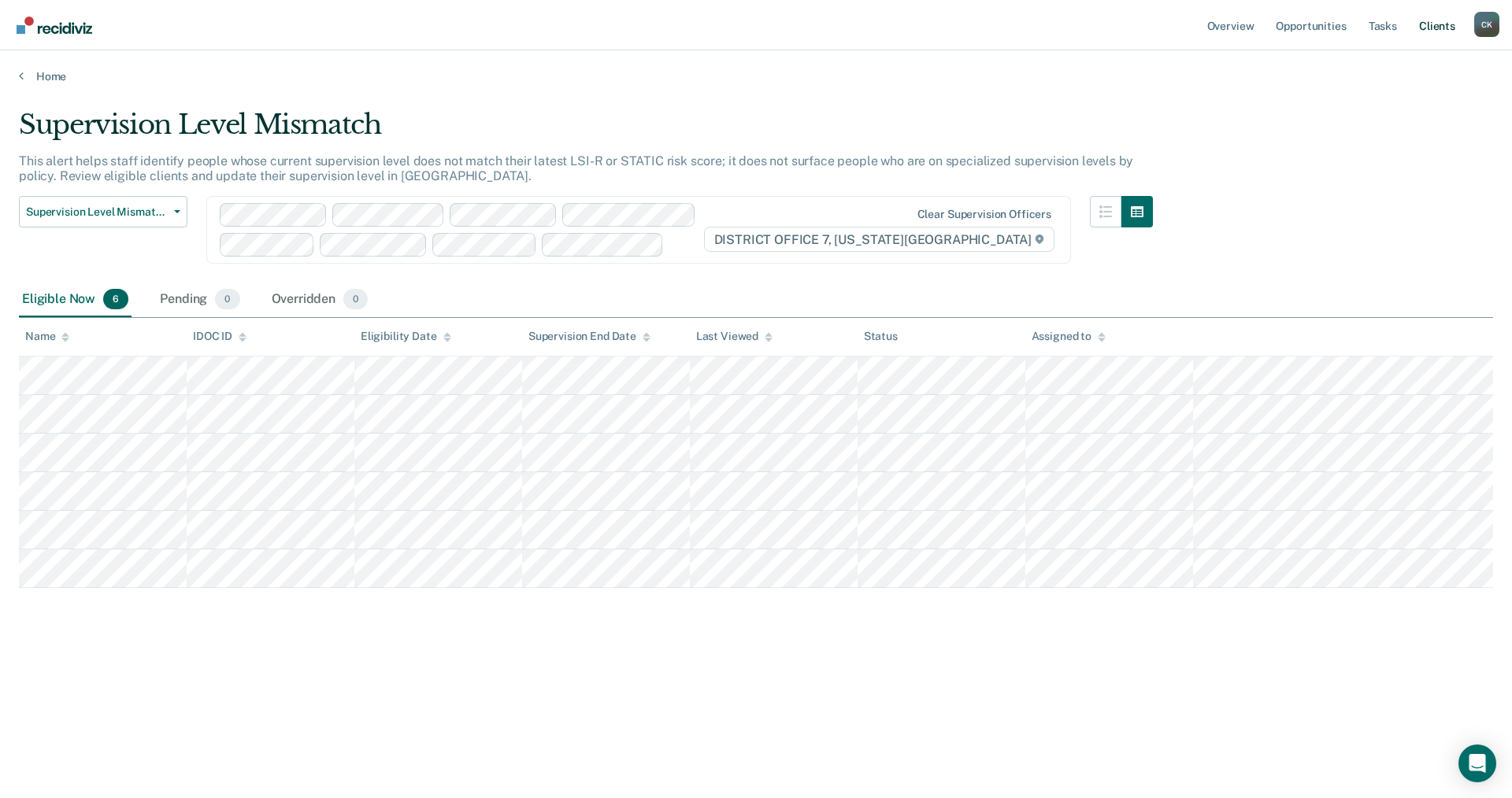
click at [1434, 20] on link "Client s" at bounding box center [1437, 25] width 43 height 51
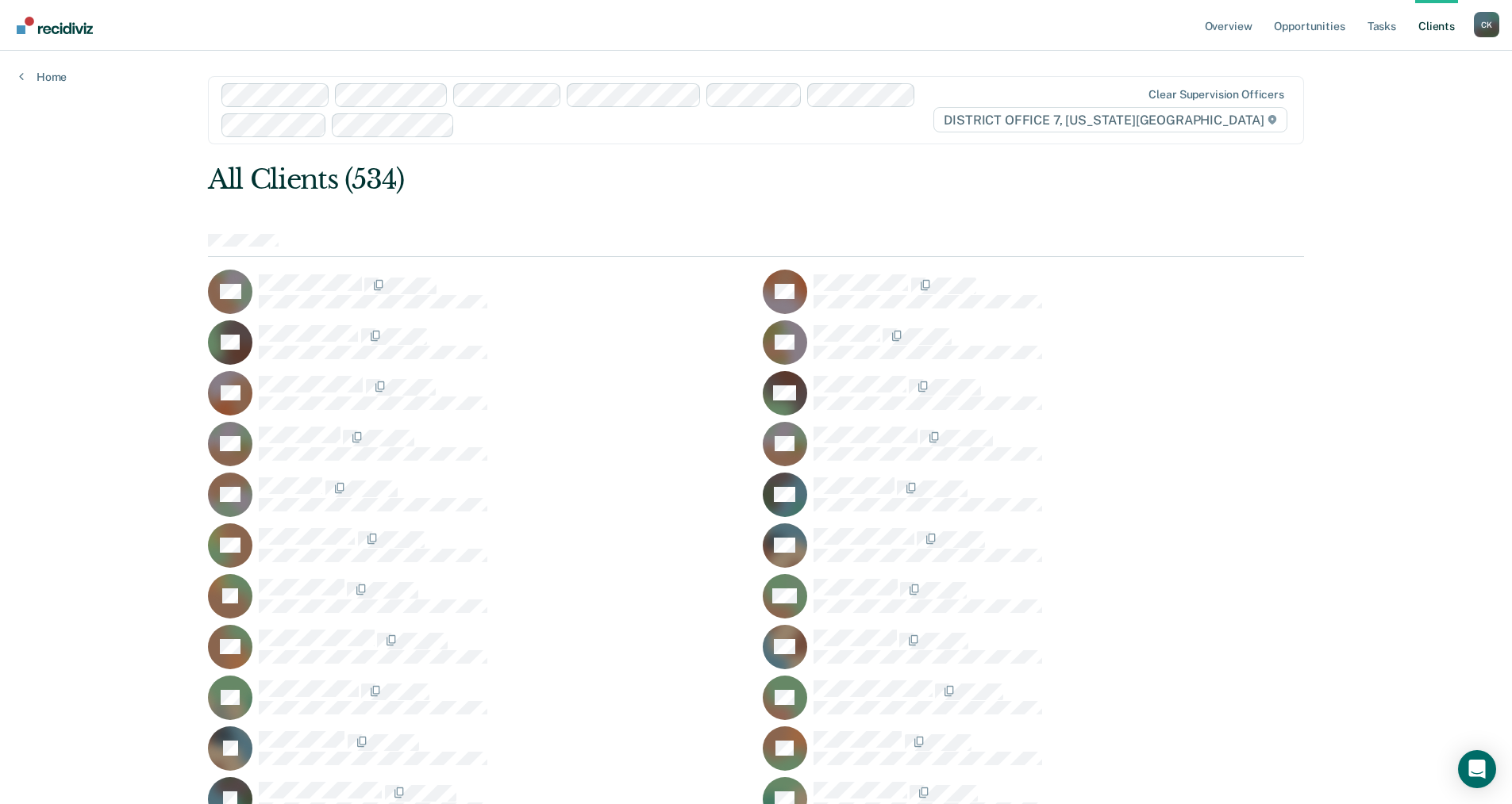
click at [1435, 22] on link "Client s" at bounding box center [1436, 25] width 43 height 51
click at [1372, 22] on link "Tasks" at bounding box center [1381, 25] width 35 height 51
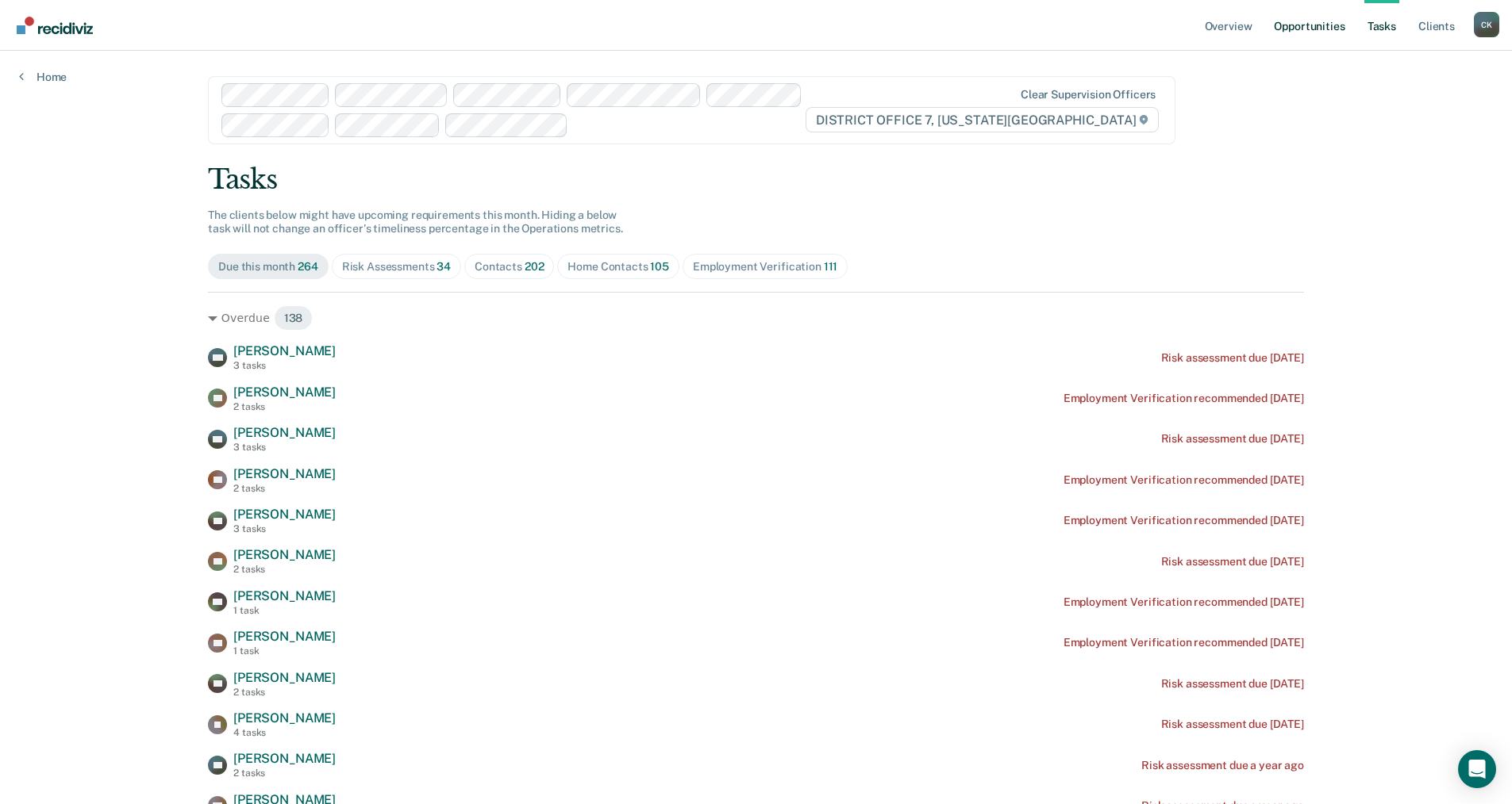
click at [1332, 26] on link "Opportunities" at bounding box center [1308, 25] width 77 height 51
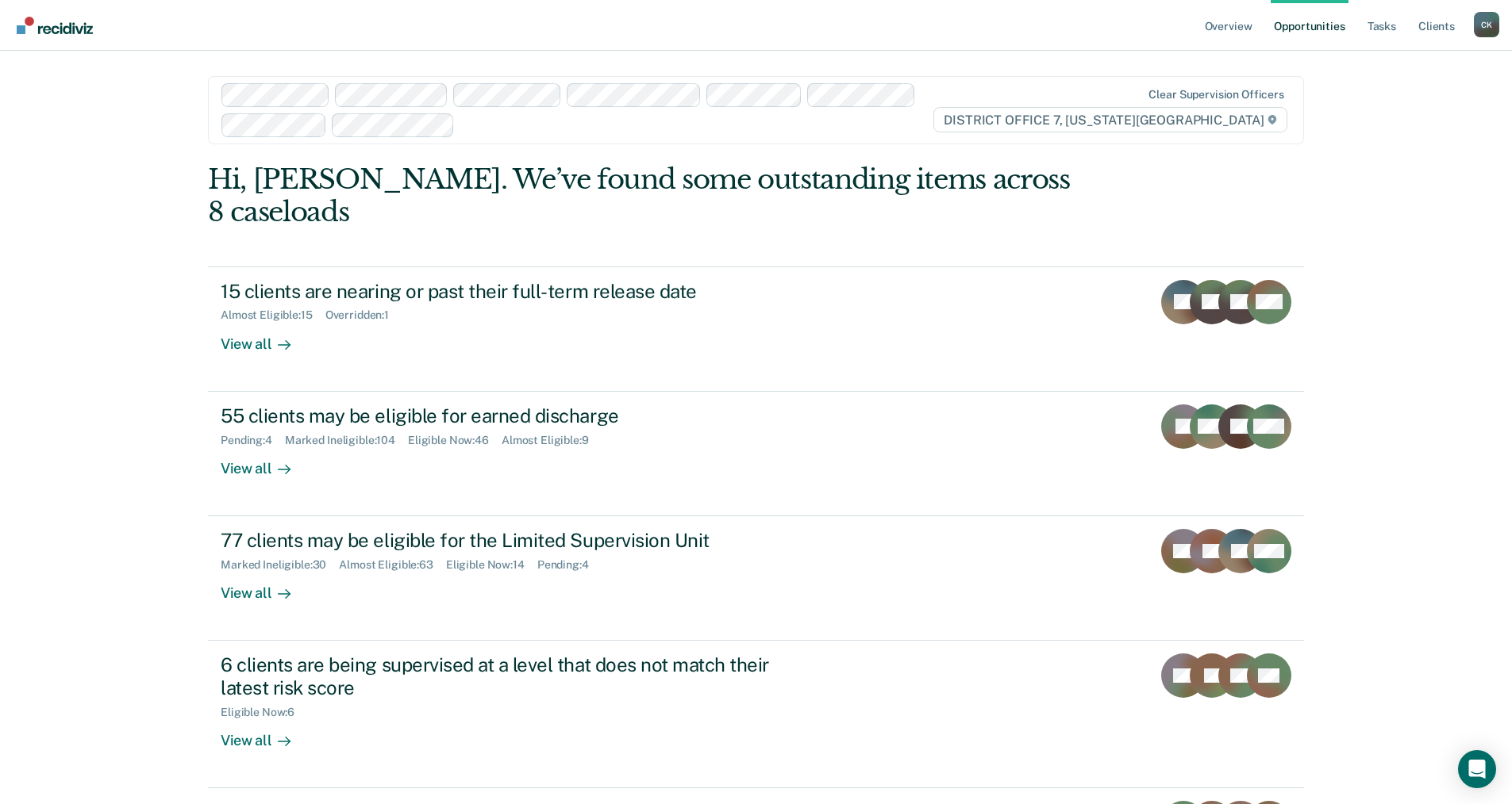
click at [218, 122] on main "Clear supervision officers DISTRICT OFFICE [STREET_ADDRESS][US_STATE]. We’ve fo…" at bounding box center [756, 495] width 1134 height 888
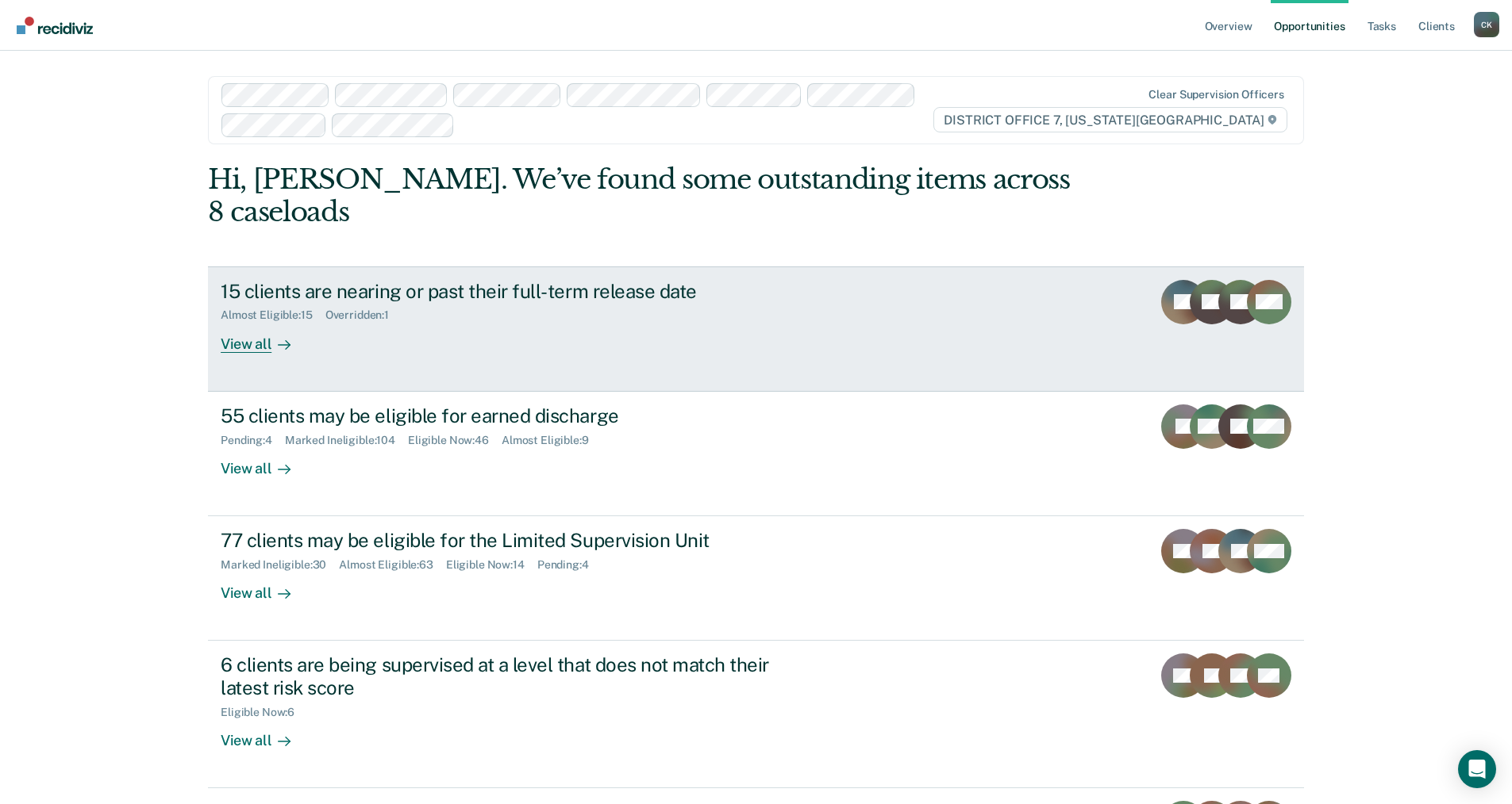
click at [721, 333] on link "15 clients are nearing or past their full-term release date Almost Eligible : 1…" at bounding box center [756, 329] width 1096 height 125
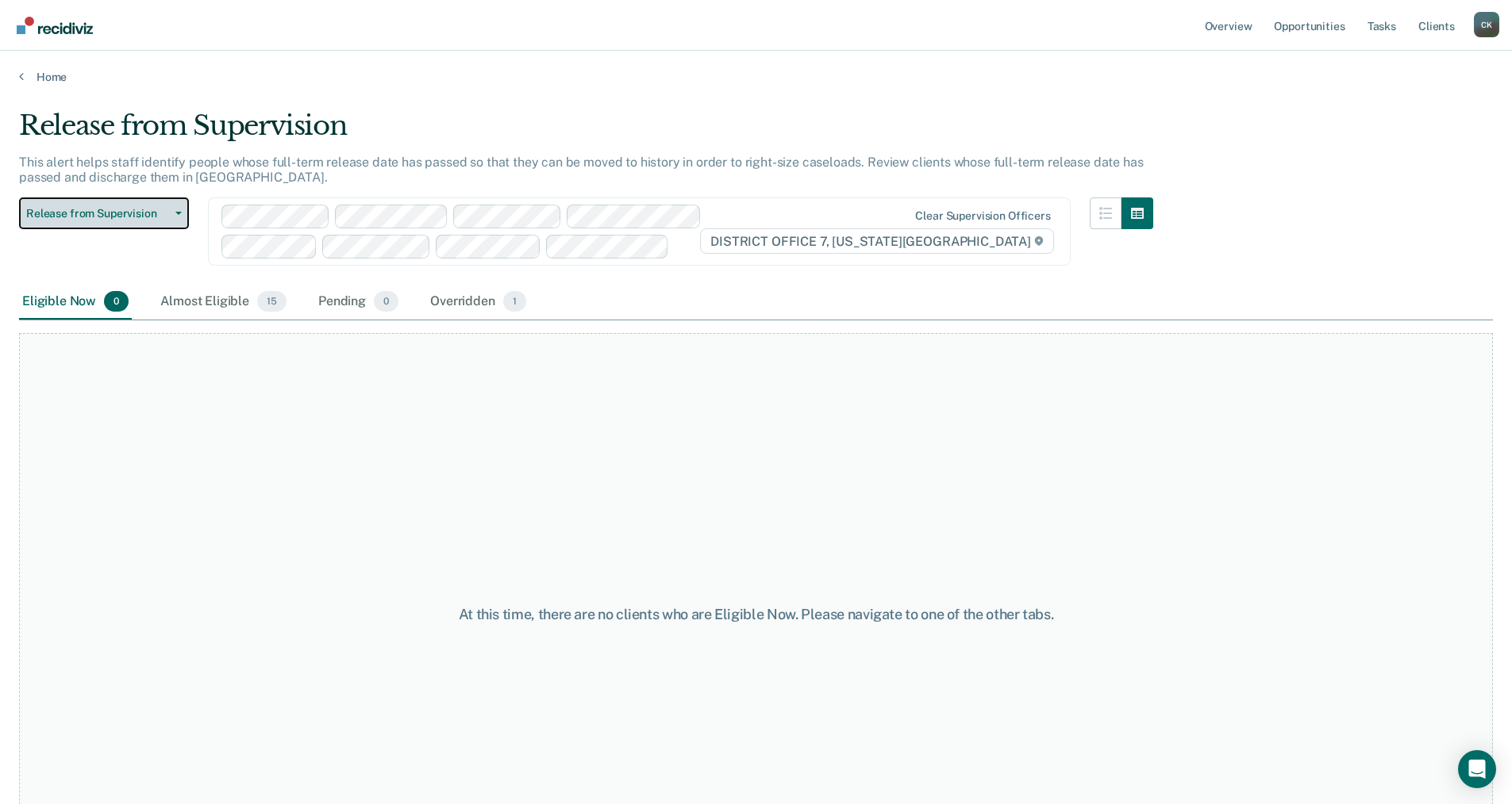
click at [179, 208] on button "Release from Supervision" at bounding box center [103, 213] width 170 height 32
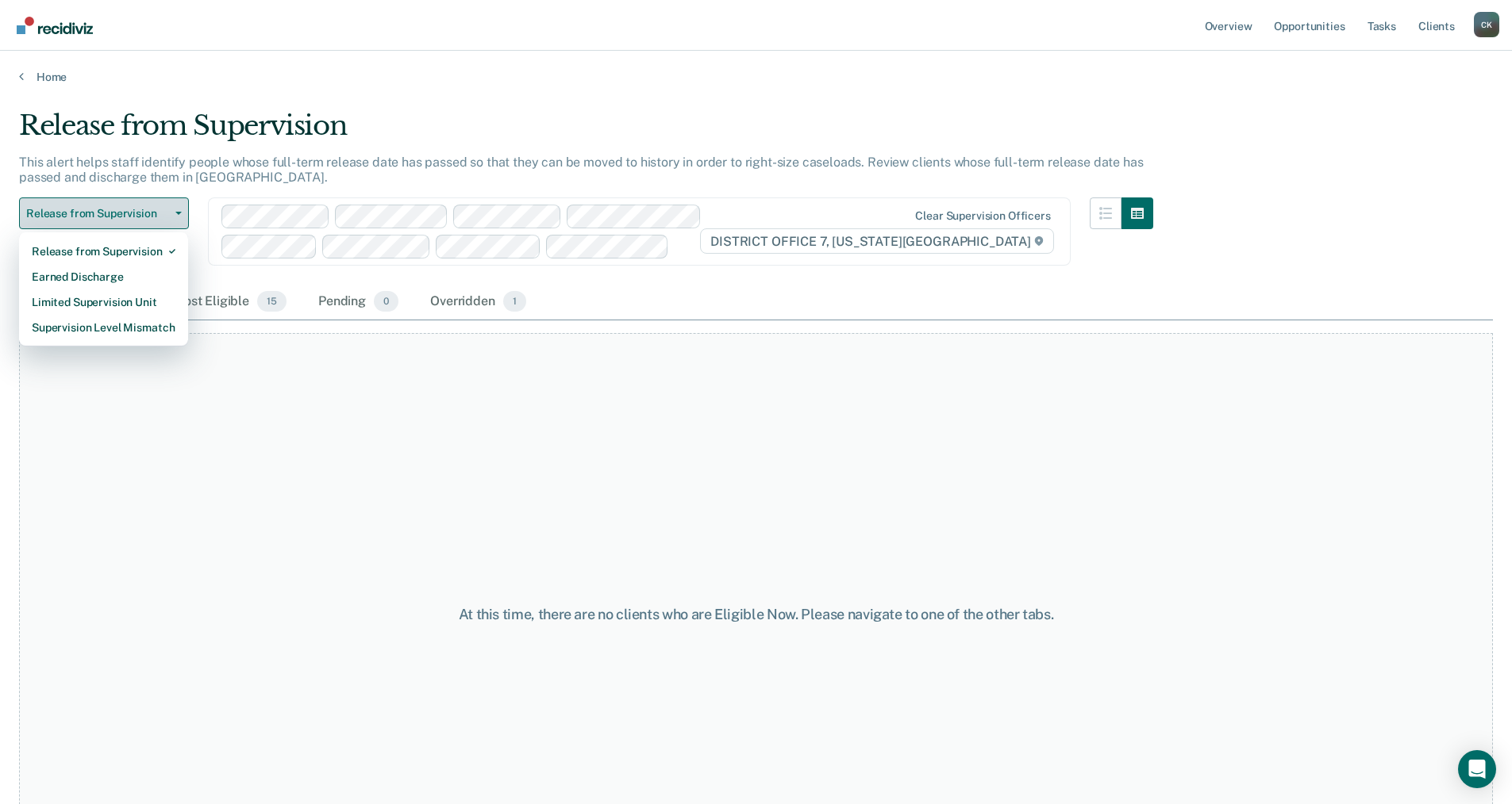
click at [179, 208] on button "Release from Supervision" at bounding box center [103, 213] width 170 height 32
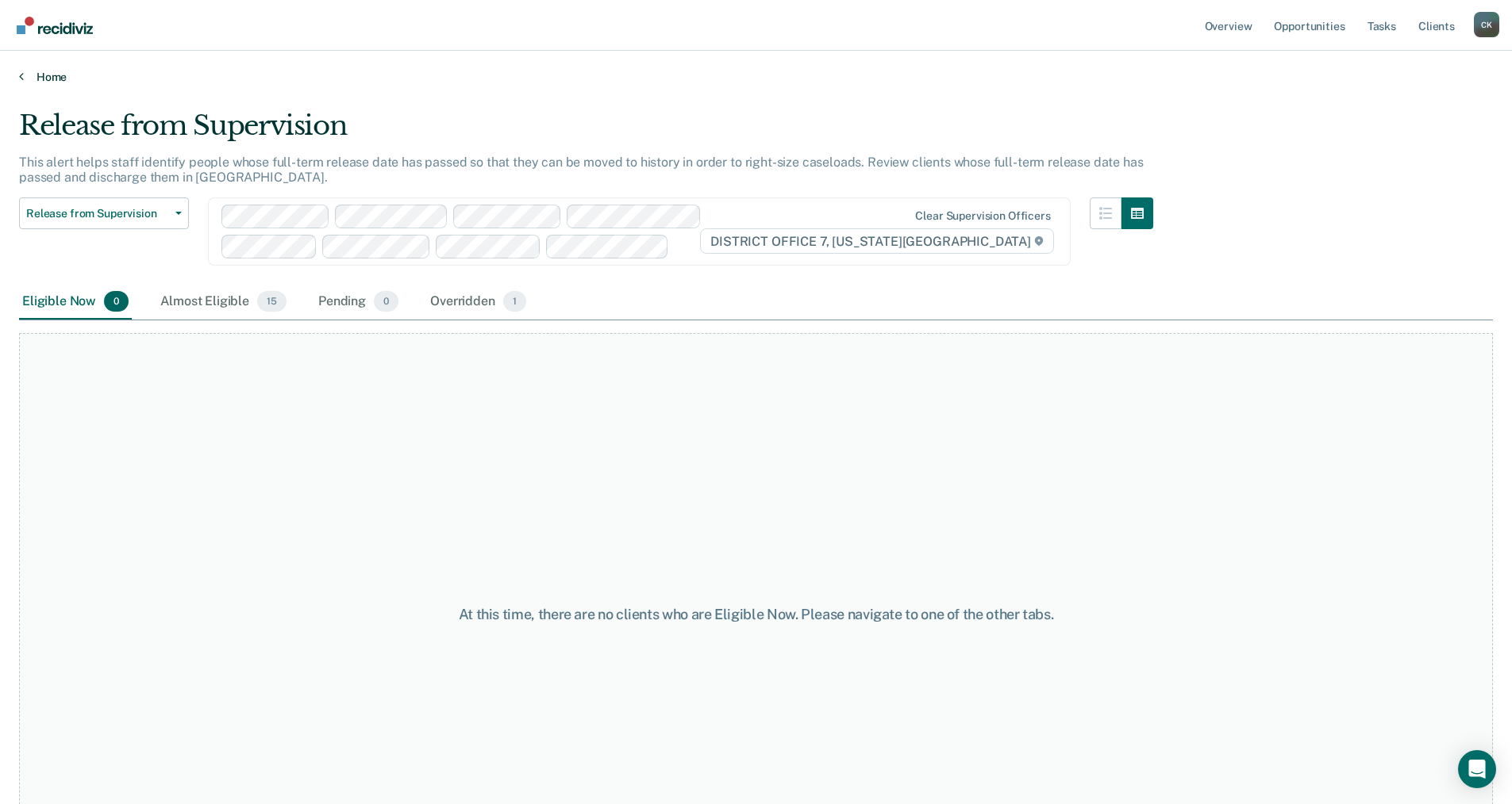
click at [31, 75] on link "Home" at bounding box center [756, 77] width 1474 height 15
